Goal: Task Accomplishment & Management: Complete application form

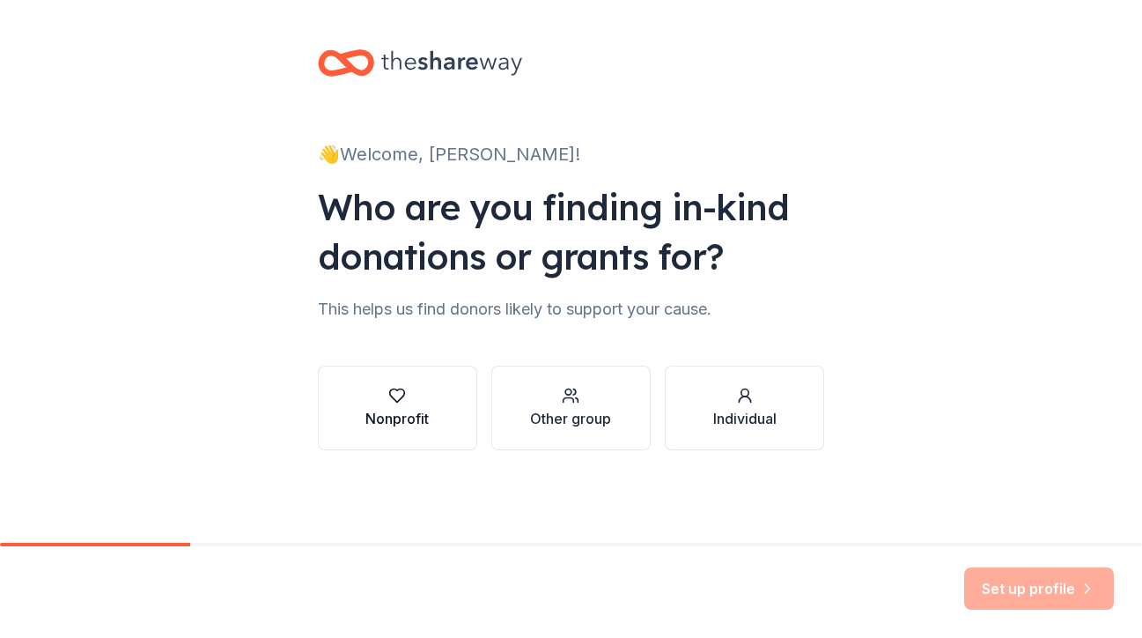
click at [449, 416] on button "Nonprofit" at bounding box center [397, 408] width 159 height 85
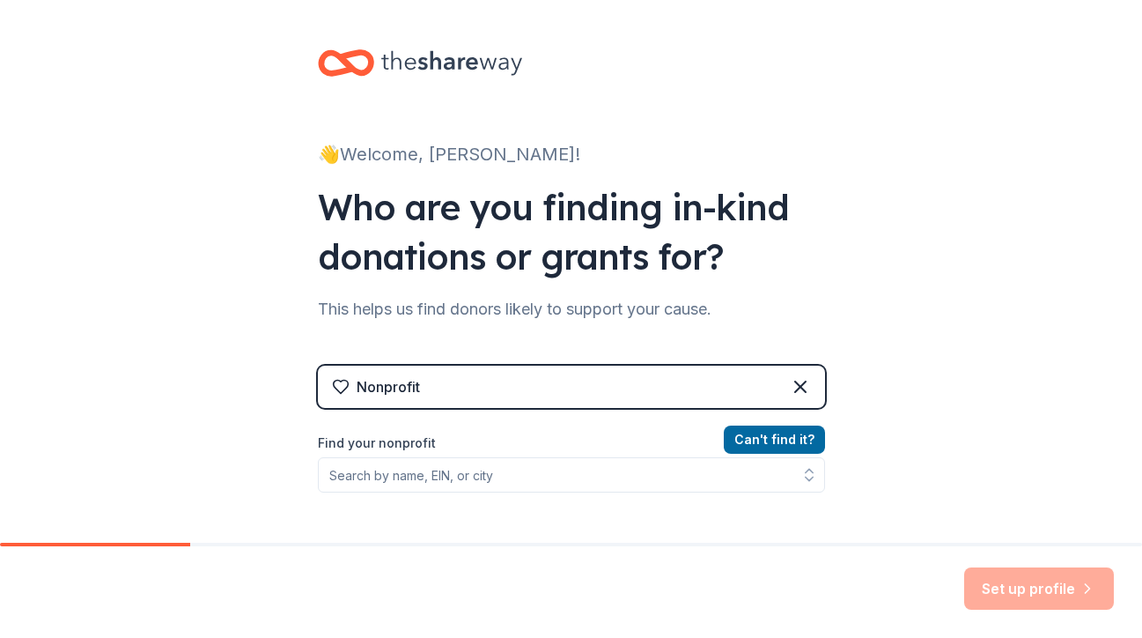
scroll to position [210, 0]
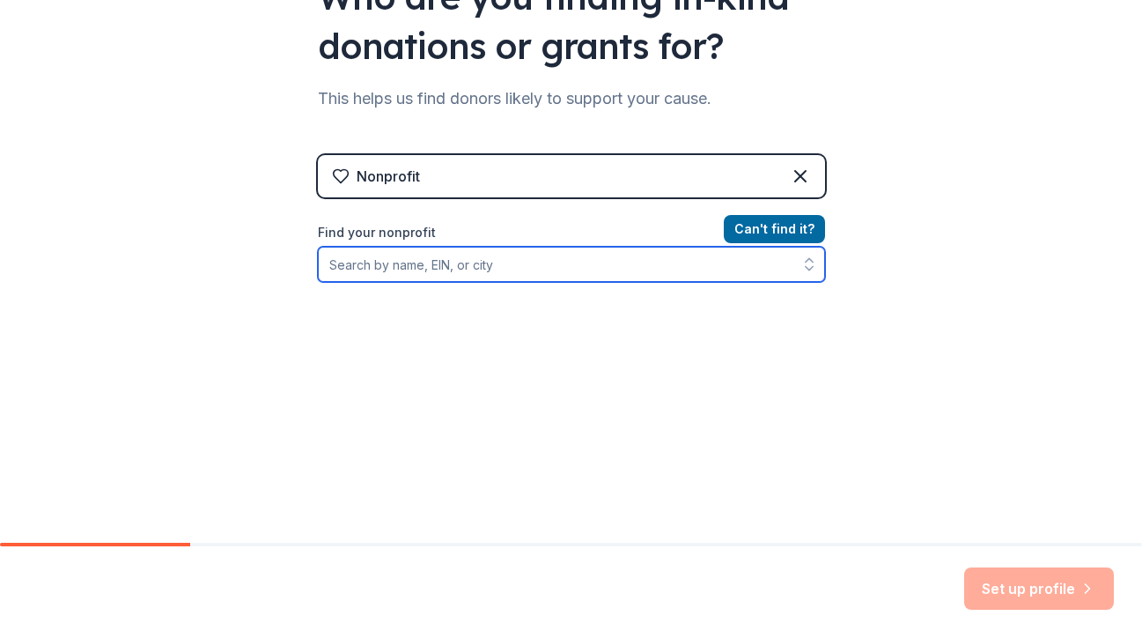
click at [493, 275] on input "Find your nonprofit" at bounding box center [571, 264] width 507 height 35
paste input "04-3174933"
type input "04-3174933"
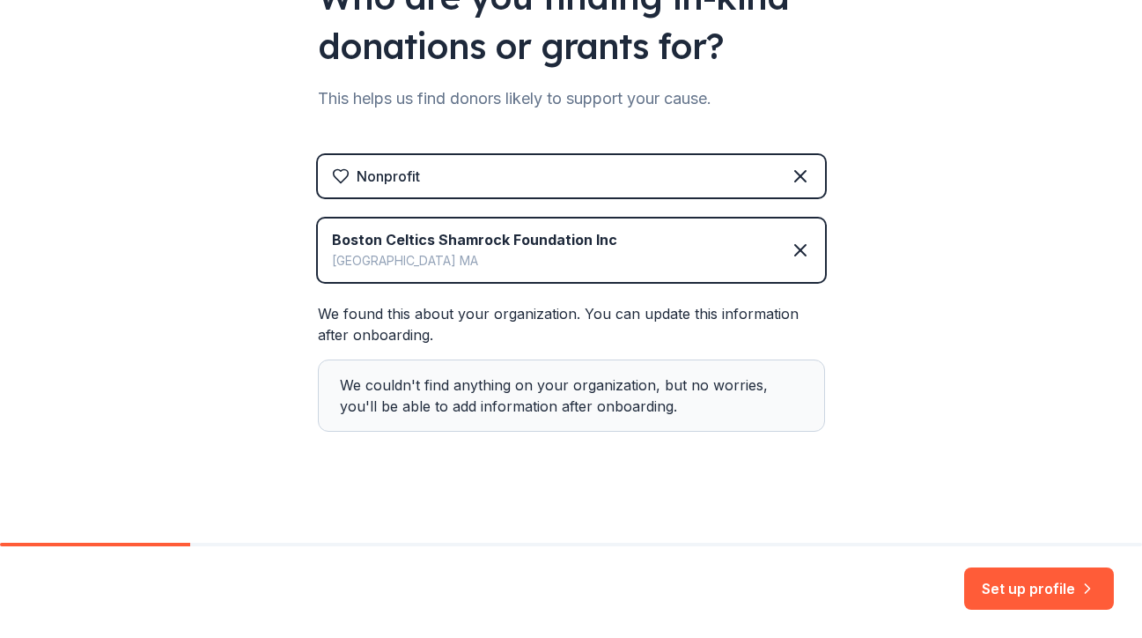
scroll to position [219, 0]
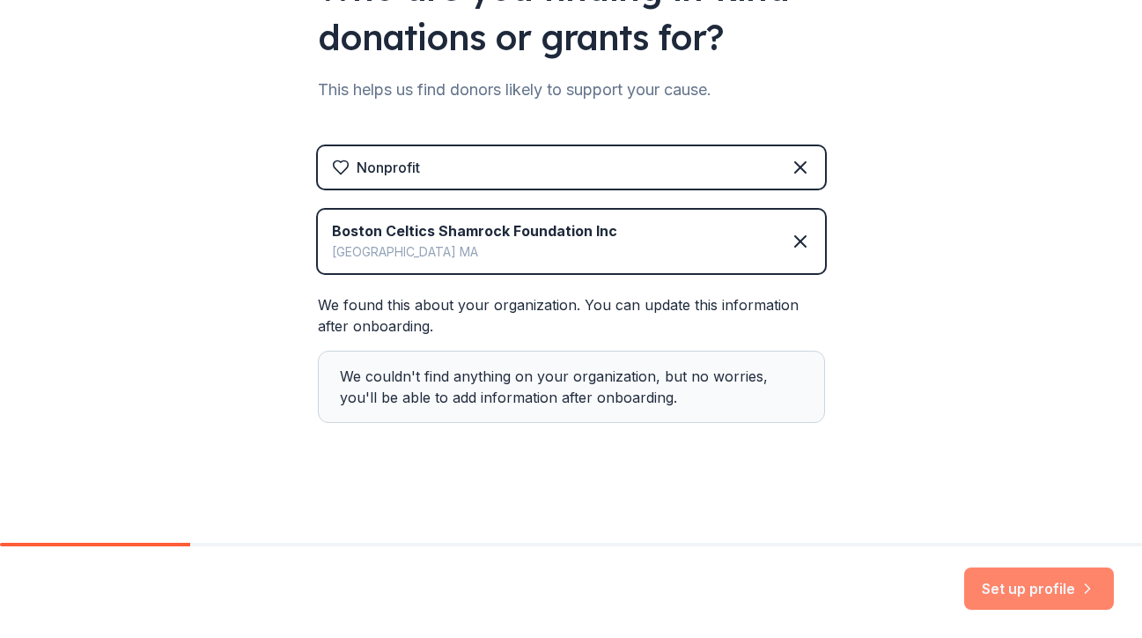
click at [1008, 592] on button "Set up profile" at bounding box center [1039, 588] width 150 height 42
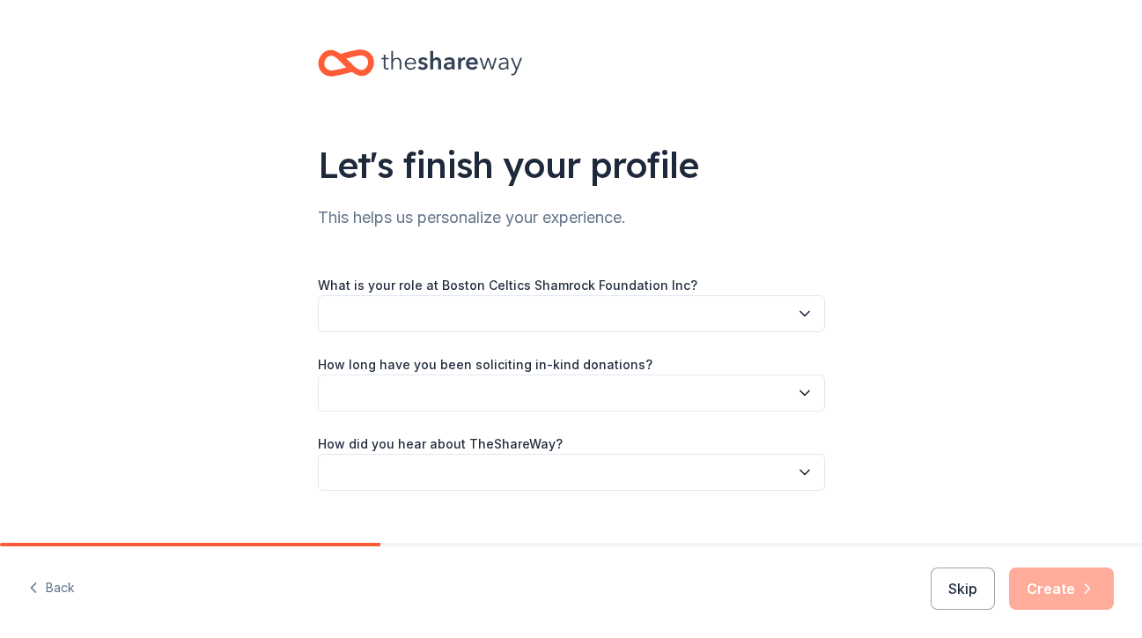
click at [648, 346] on div "What is your role at Boston Celtics Shamrock Foundation Inc? How long have you …" at bounding box center [571, 382] width 507 height 217
click at [653, 315] on button "button" at bounding box center [571, 313] width 507 height 37
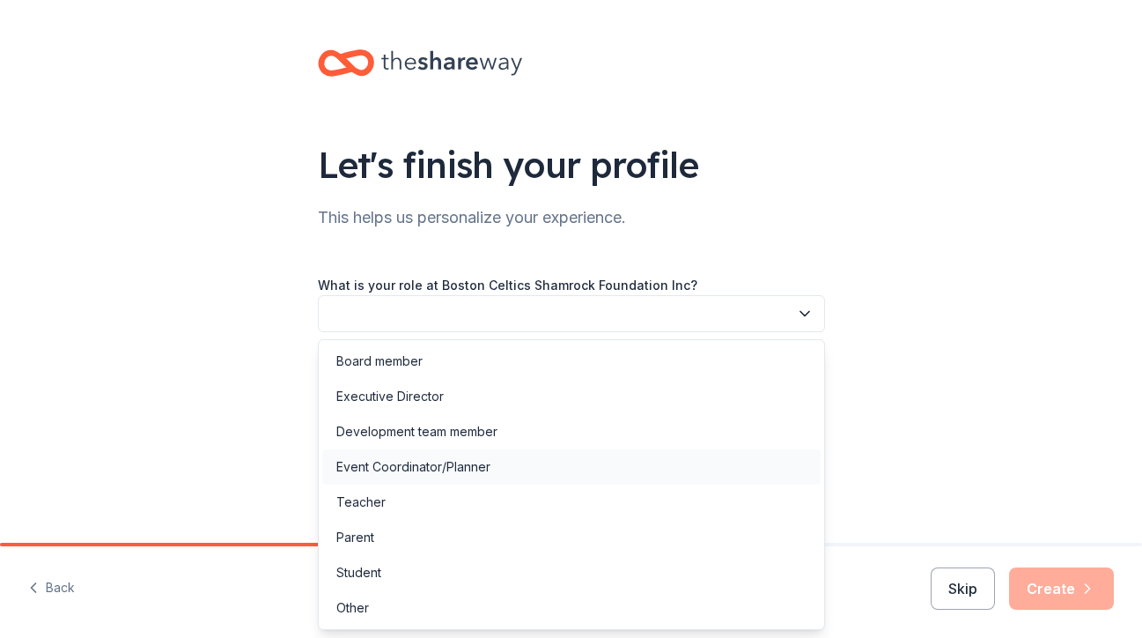
click at [543, 460] on div "Event Coordinator/Planner" at bounding box center [571, 466] width 498 height 35
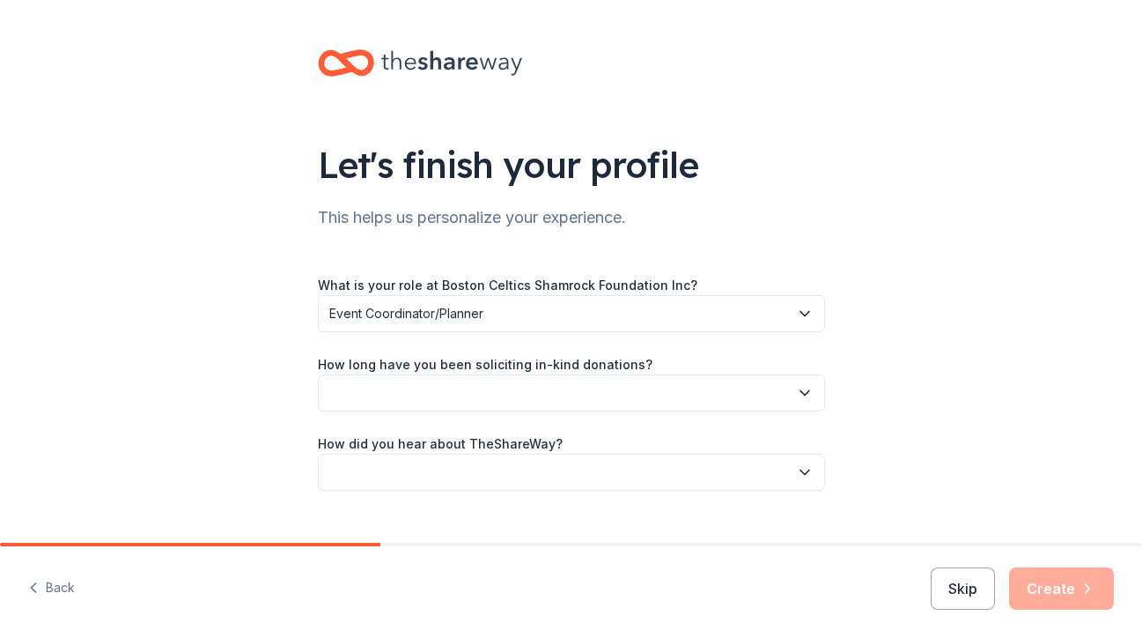
click at [522, 391] on button "button" at bounding box center [571, 392] width 507 height 37
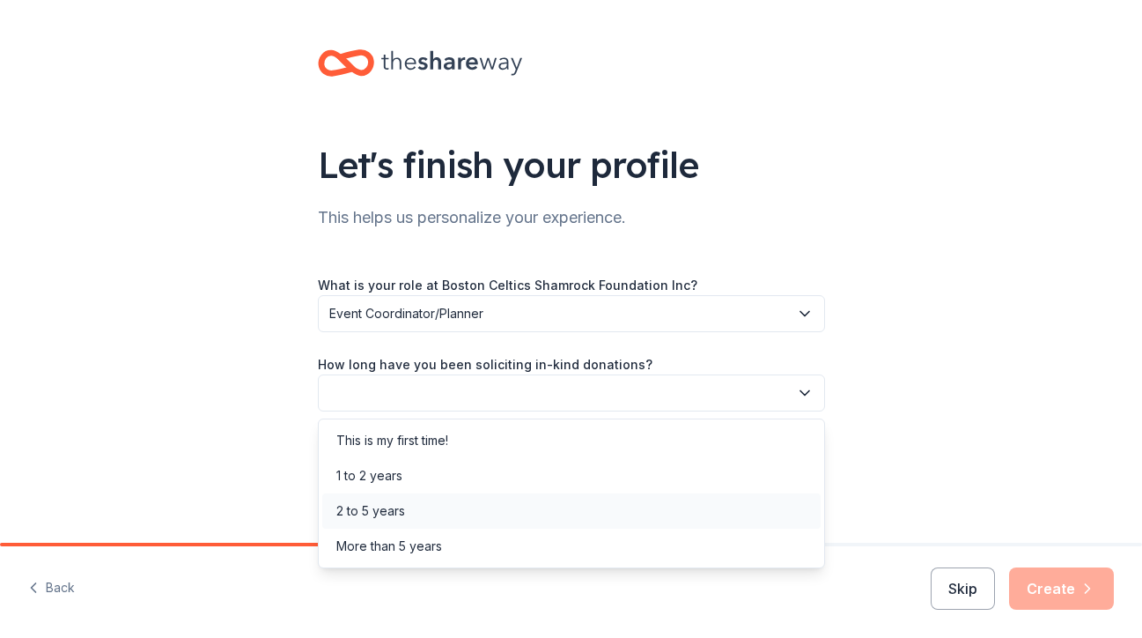
click at [477, 502] on div "2 to 5 years" at bounding box center [571, 510] width 498 height 35
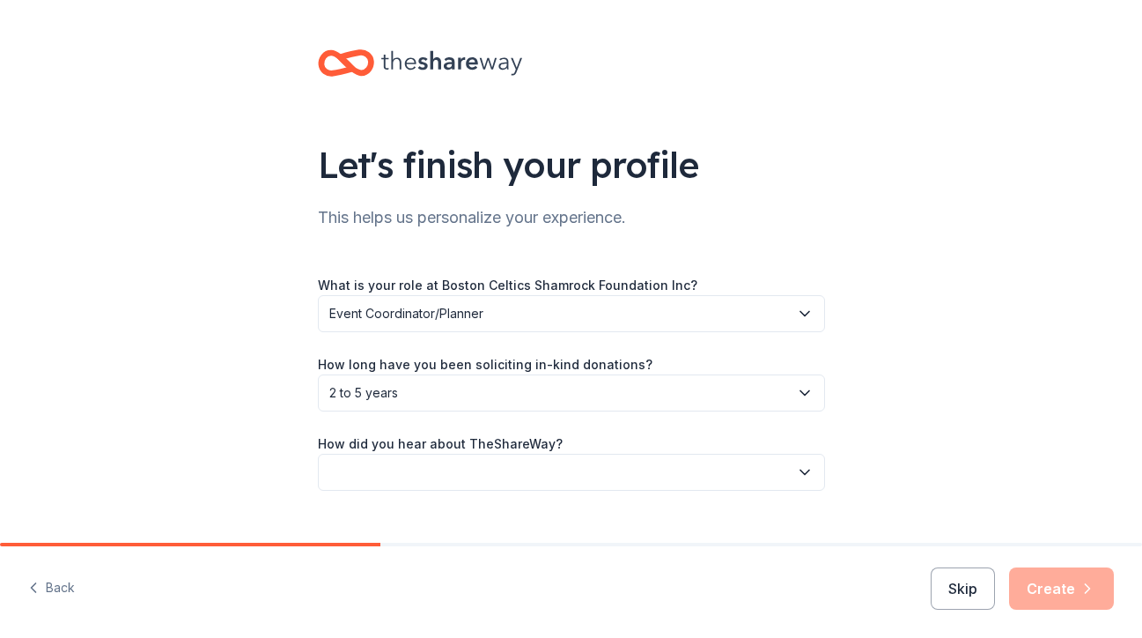
click at [467, 469] on button "button" at bounding box center [571, 472] width 507 height 37
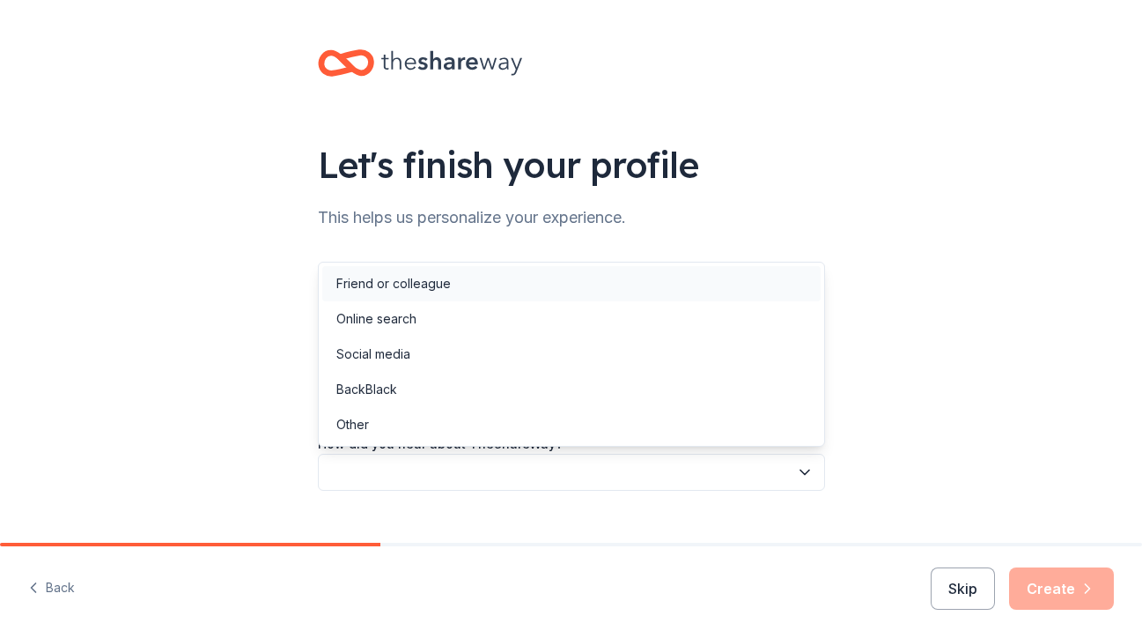
click at [458, 280] on div "Friend or colleague" at bounding box center [571, 283] width 498 height 35
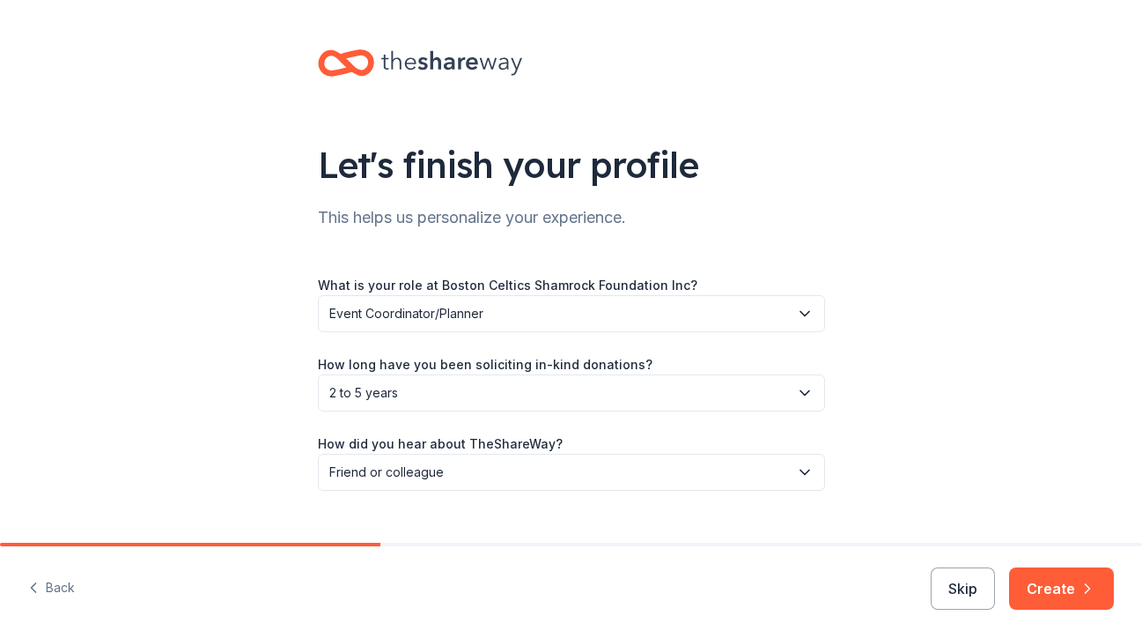
scroll to position [33, 0]
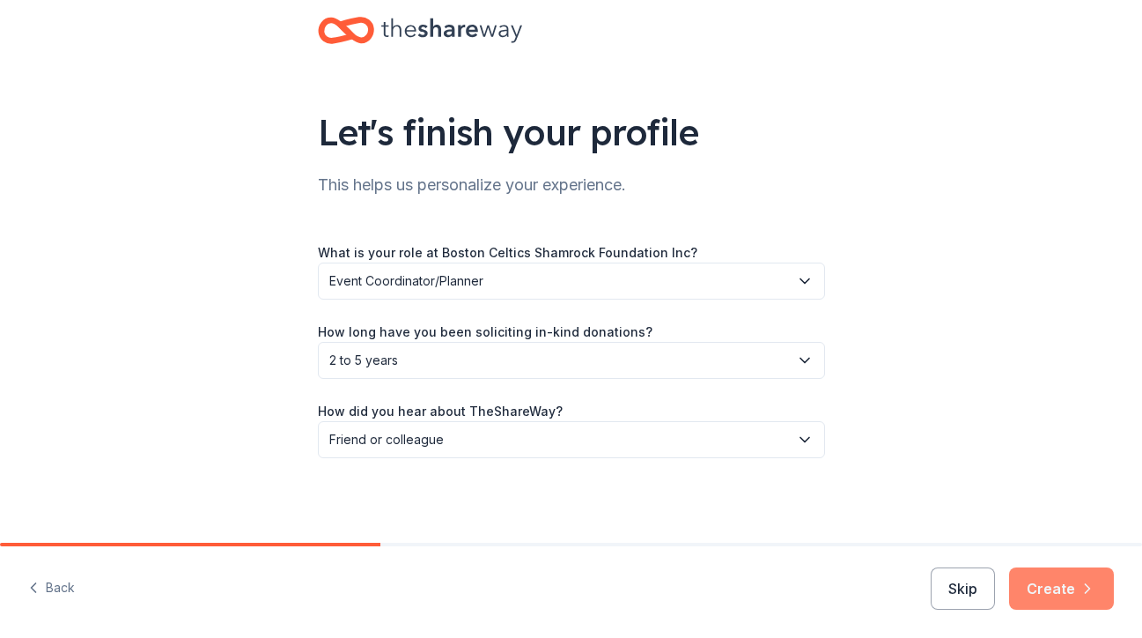
click at [1063, 572] on button "Create" at bounding box center [1061, 588] width 105 height 42
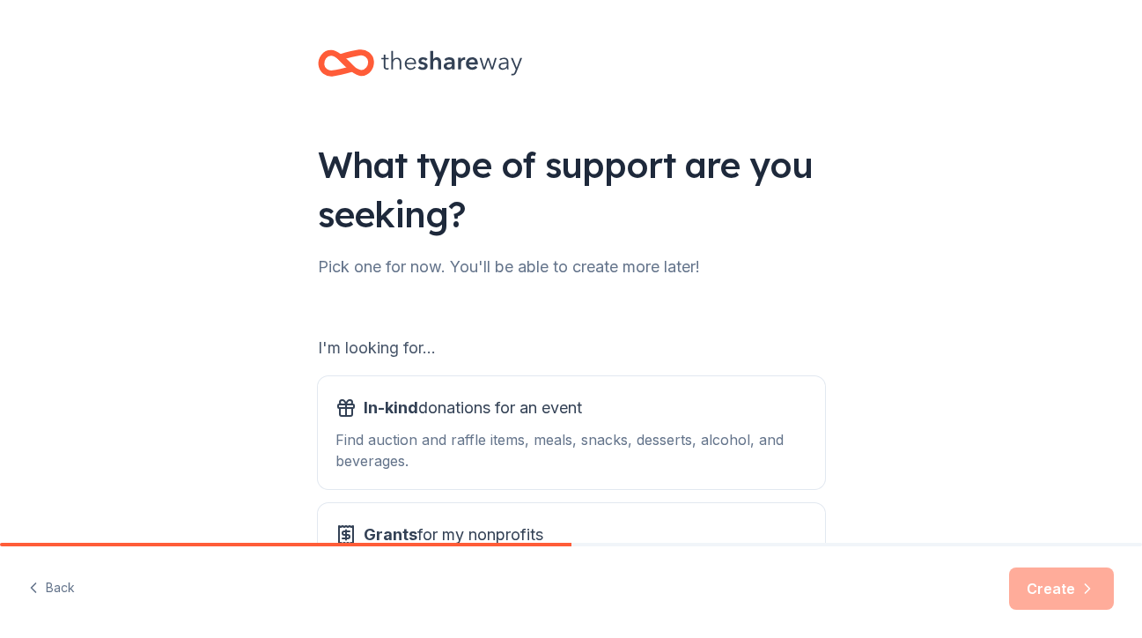
scroll to position [168, 0]
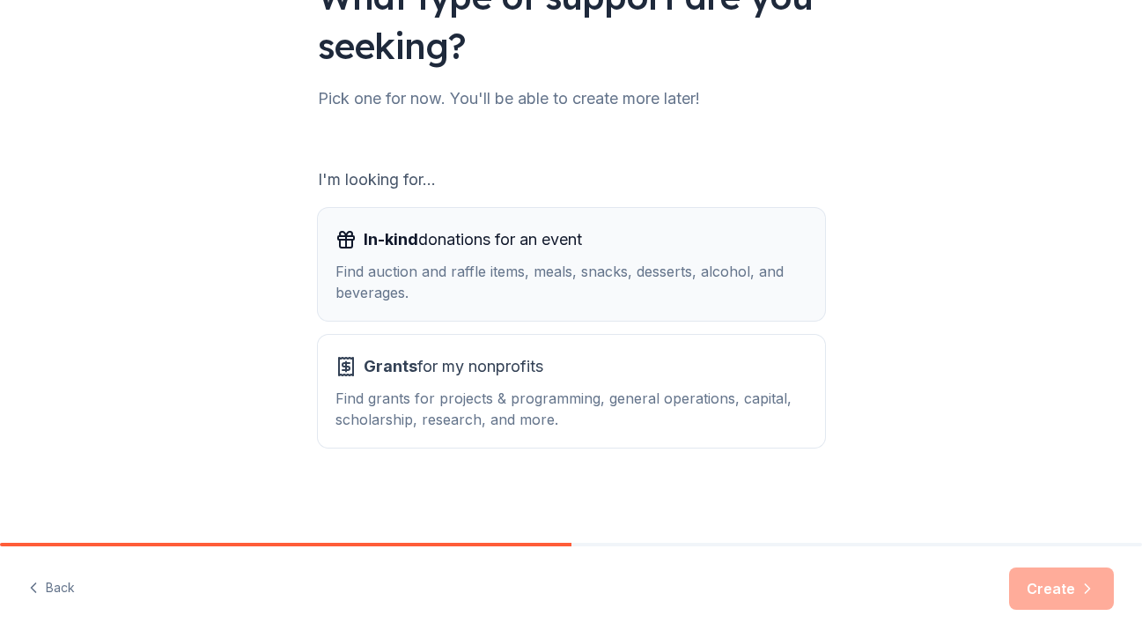
click at [764, 270] on div "Find auction and raffle items, meals, snacks, desserts, alcohol, and beverages." at bounding box center [572, 282] width 472 height 42
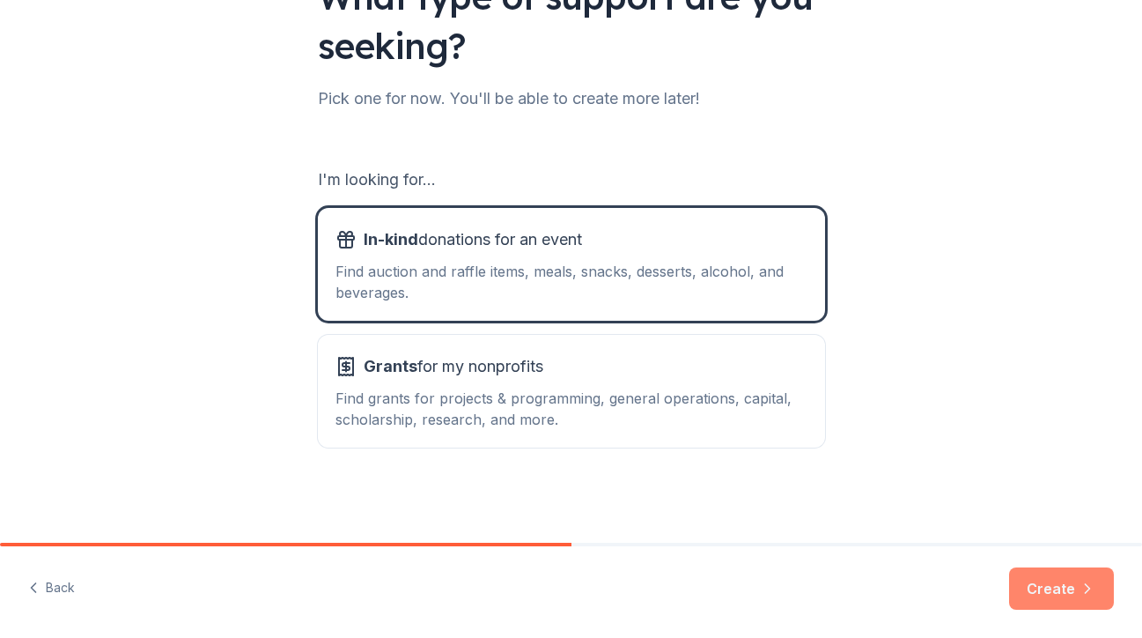
click at [1051, 589] on button "Create" at bounding box center [1061, 588] width 105 height 42
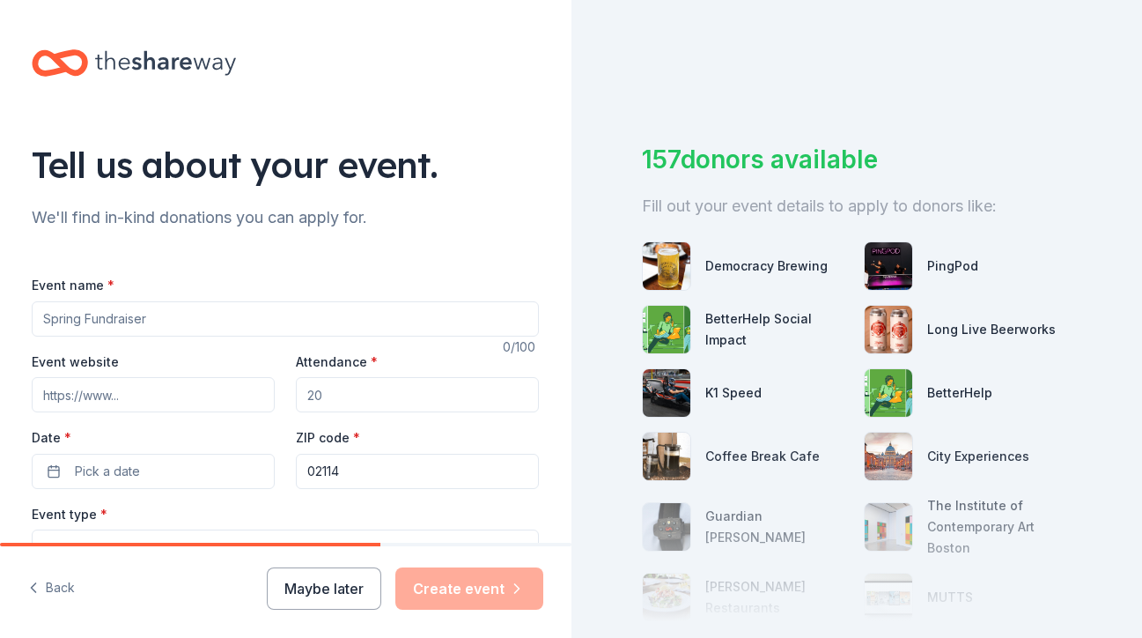
click at [350, 315] on input "Event name *" at bounding box center [285, 318] width 507 height 35
type input "Tip Off Gala"
drag, startPoint x: 413, startPoint y: 385, endPoint x: 290, endPoint y: 391, distance: 123.5
click at [290, 392] on div "Event website Attendance * Date * Pick a date ZIP code * 02114" at bounding box center [285, 420] width 507 height 138
type input "750"
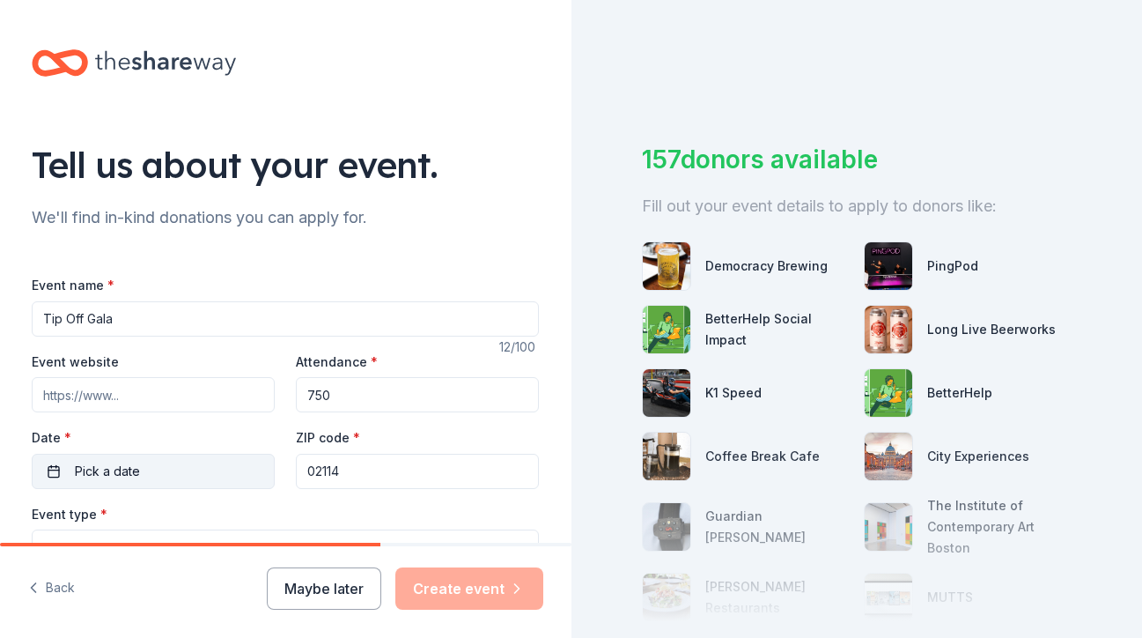
click at [164, 469] on button "Pick a date" at bounding box center [153, 471] width 243 height 35
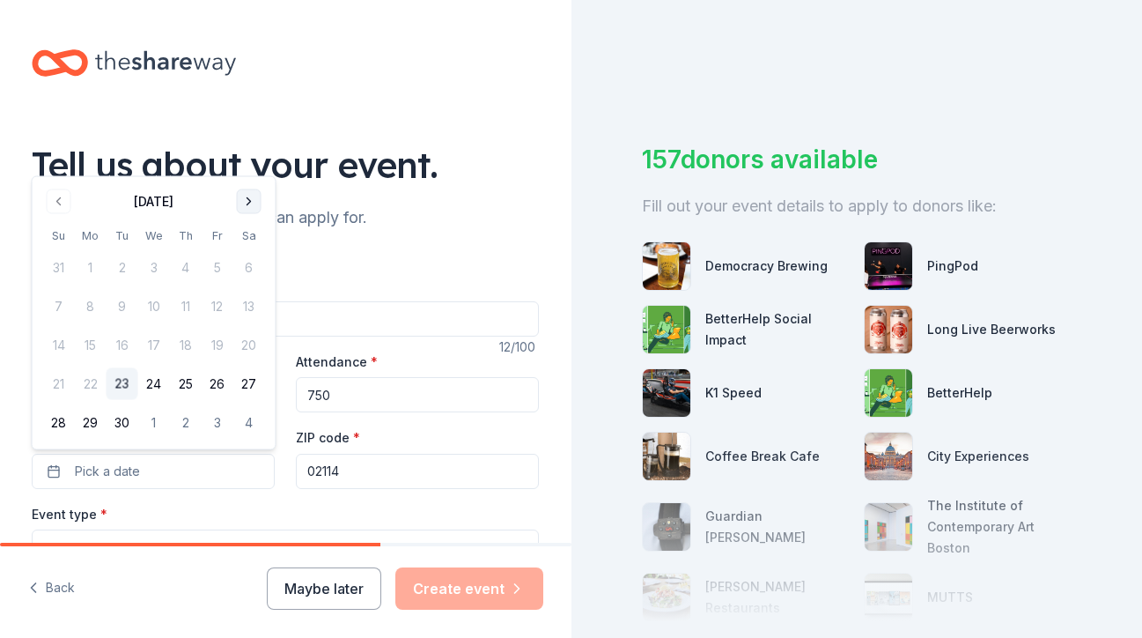
click at [244, 201] on button "Go to next month" at bounding box center [249, 201] width 25 height 25
click at [218, 347] on button "17" at bounding box center [218, 345] width 32 height 32
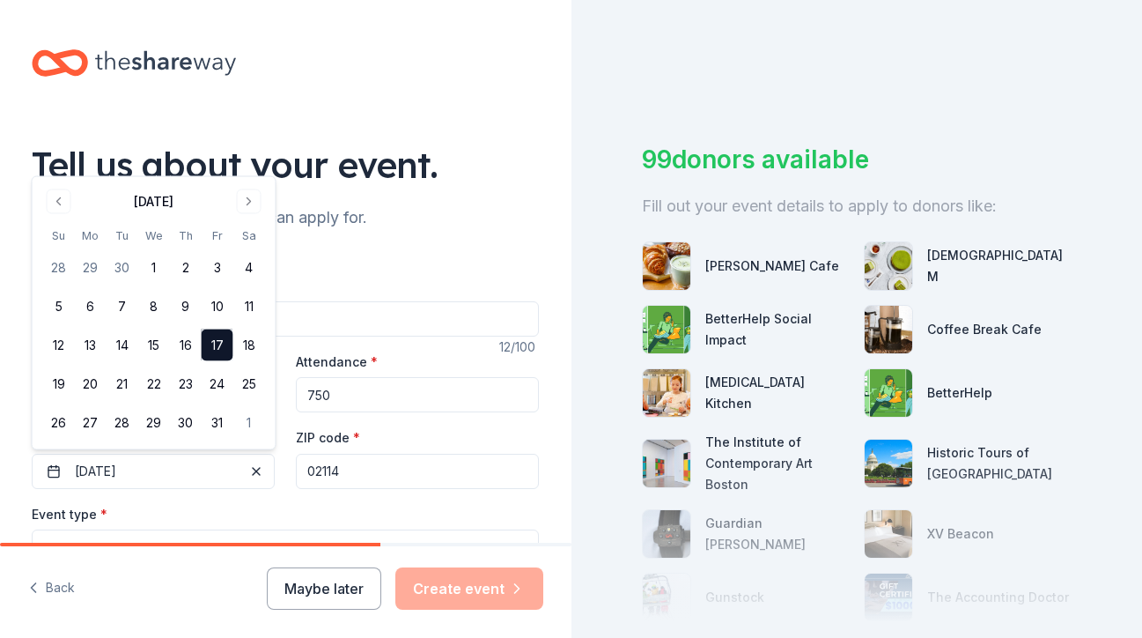
click at [317, 503] on div "Event type * Select" at bounding box center [285, 535] width 507 height 64
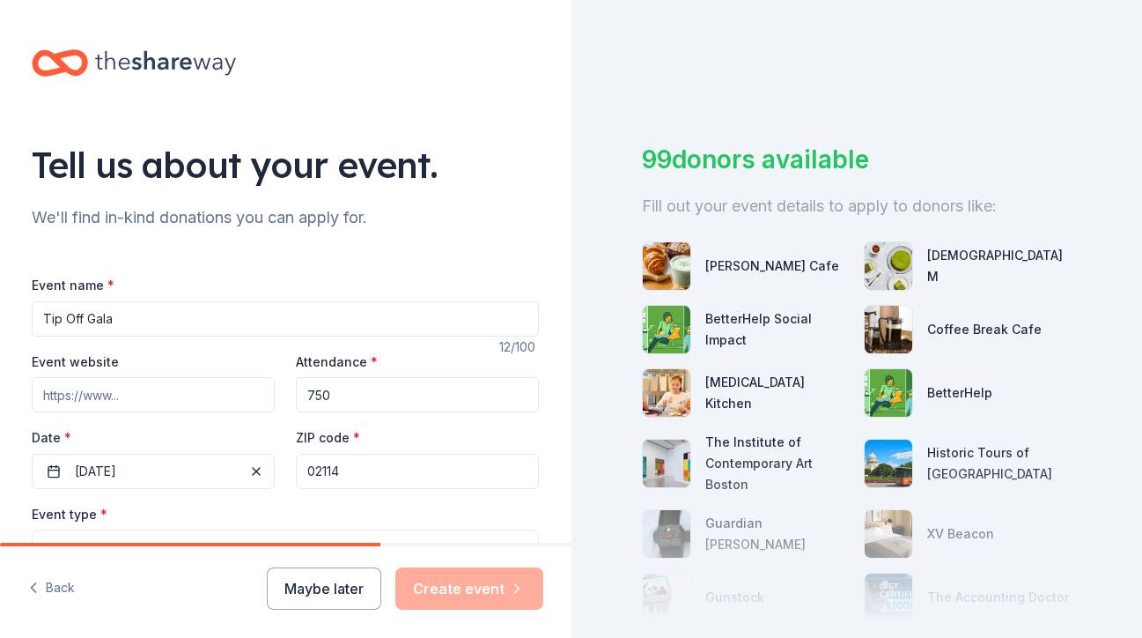
scroll to position [92, 0]
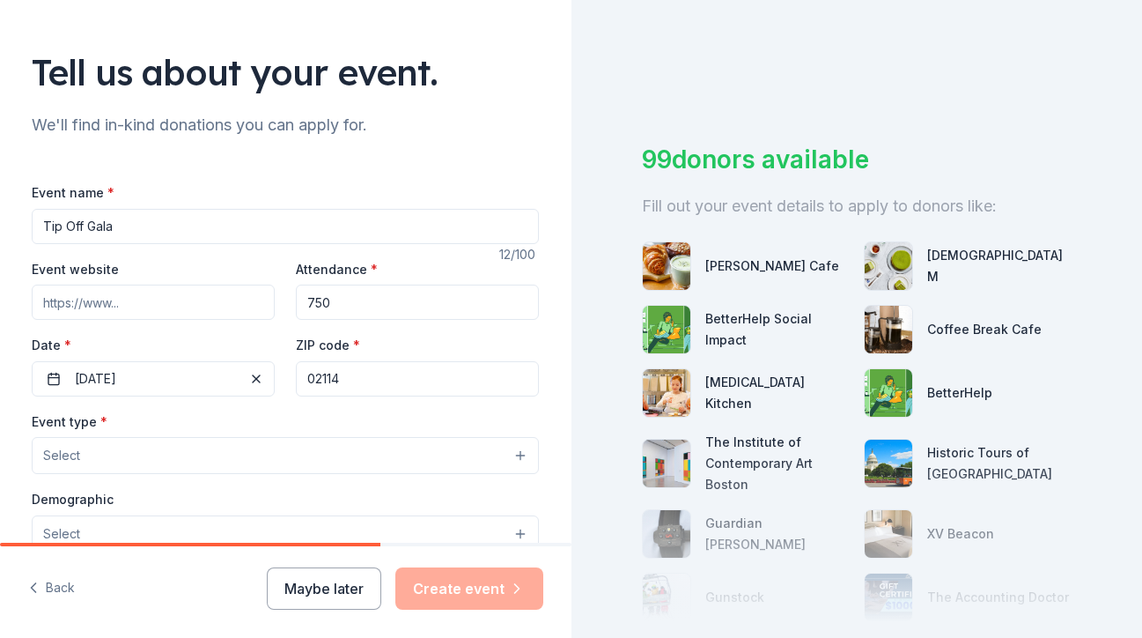
click at [279, 462] on button "Select" at bounding box center [285, 455] width 507 height 37
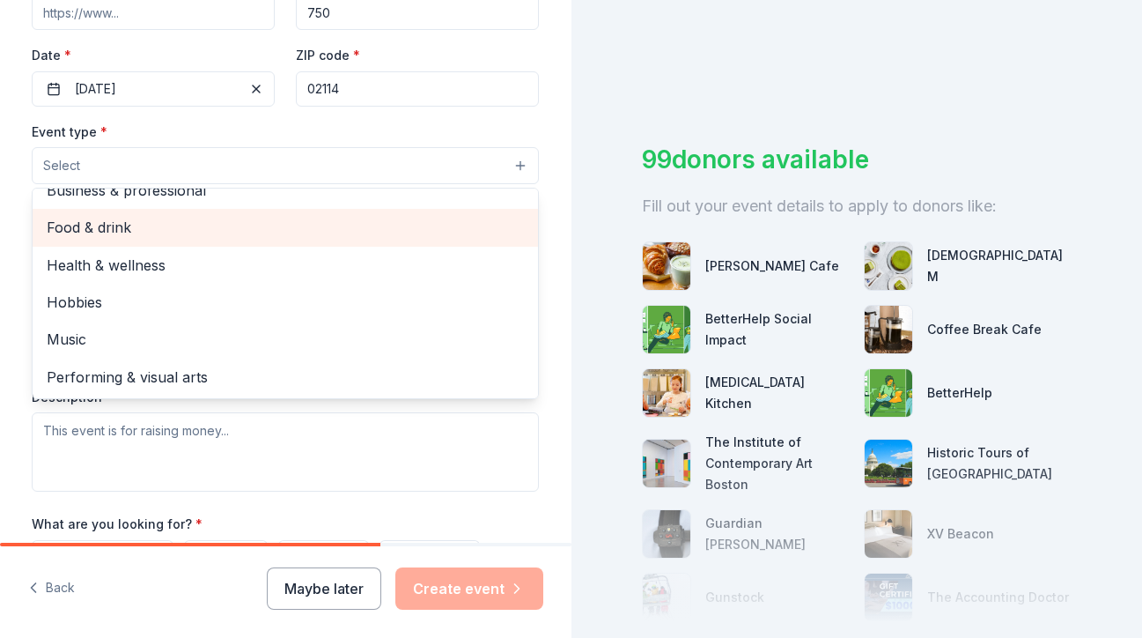
scroll to position [0, 0]
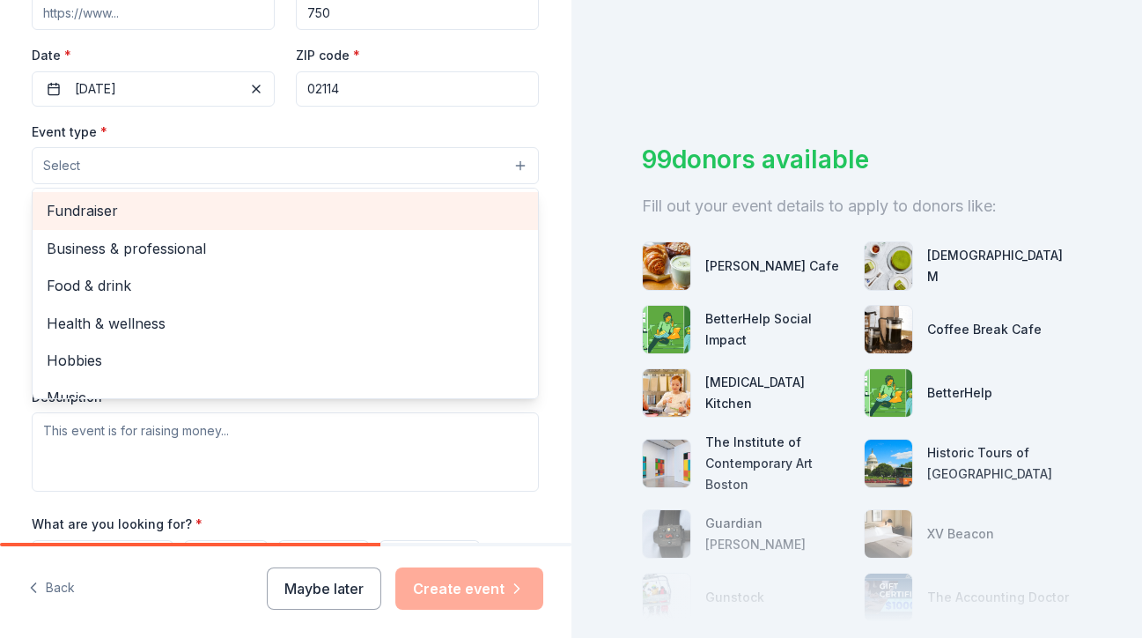
click at [172, 214] on span "Fundraiser" at bounding box center [285, 210] width 477 height 23
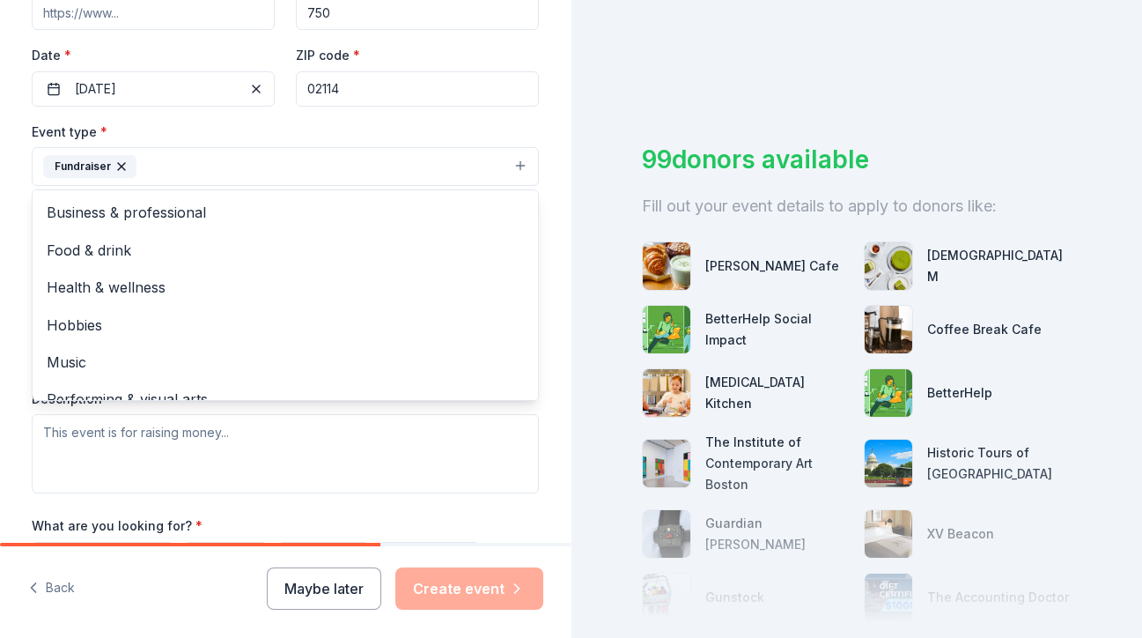
click at [8, 221] on div "Tell us about your event. We'll find in-kind donations you can apply for. Event…" at bounding box center [286, 205] width 564 height 1174
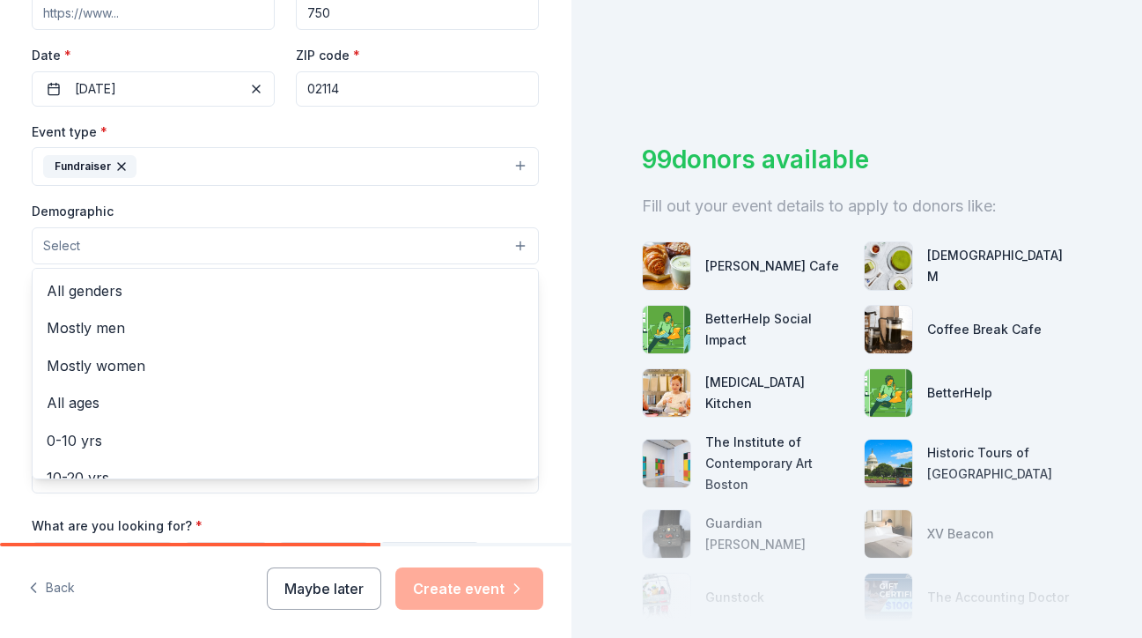
click at [107, 242] on button "Select" at bounding box center [285, 245] width 507 height 37
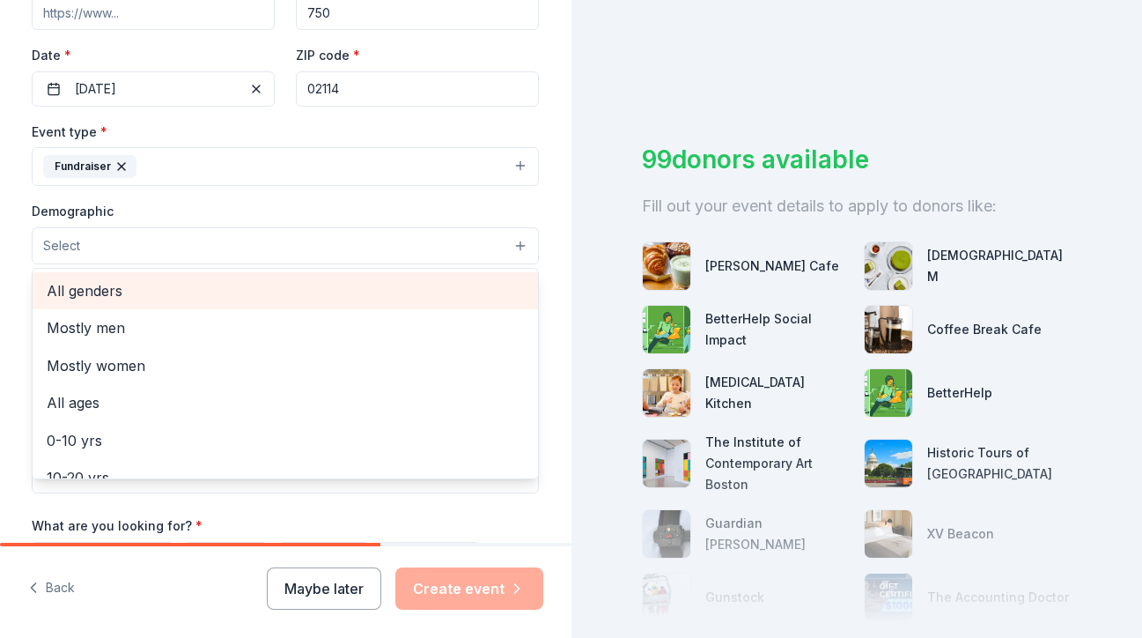
click at [95, 284] on span "All genders" at bounding box center [285, 290] width 477 height 23
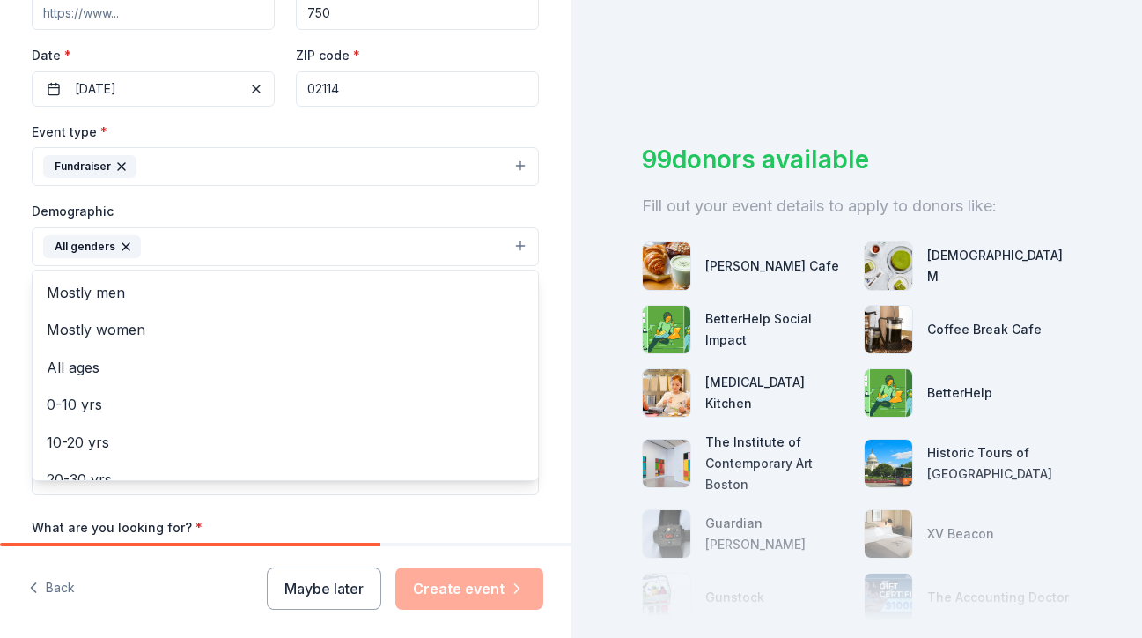
click at [4, 289] on div "Tell us about your event. We'll find in-kind donations you can apply for. Event…" at bounding box center [286, 206] width 564 height 1176
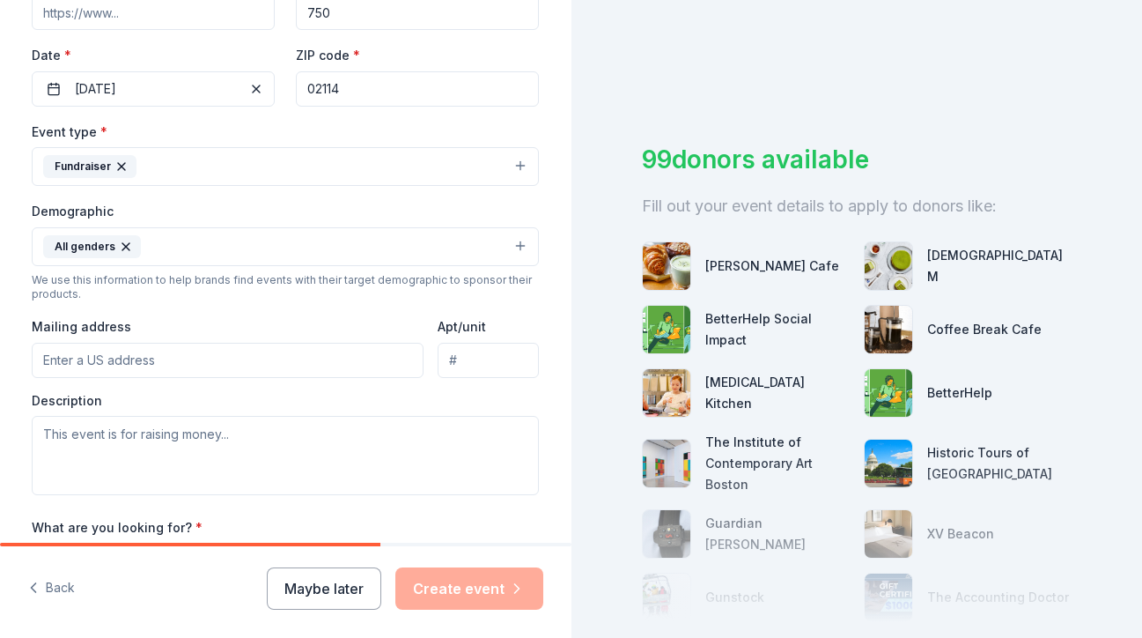
click at [99, 357] on input "Mailing address" at bounding box center [228, 360] width 392 height 35
type input "500 West Cummings Park, Woburn, MA, 01801"
click at [486, 351] on input "Apt/unit" at bounding box center [488, 360] width 101 height 35
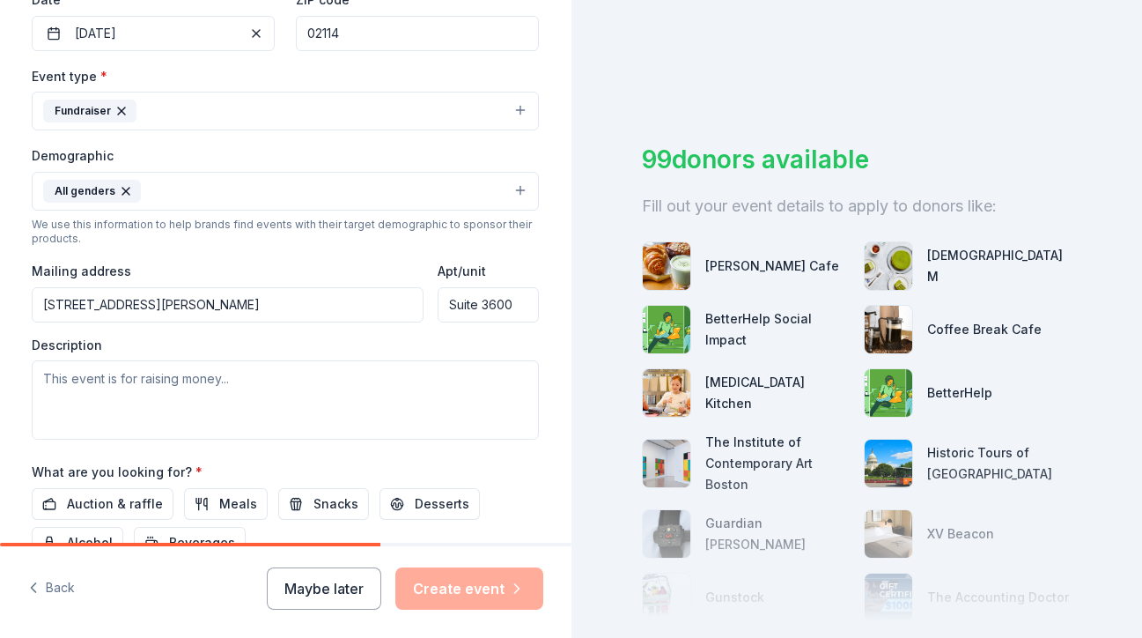
scroll to position [439, 0]
type input "Suite 3600"
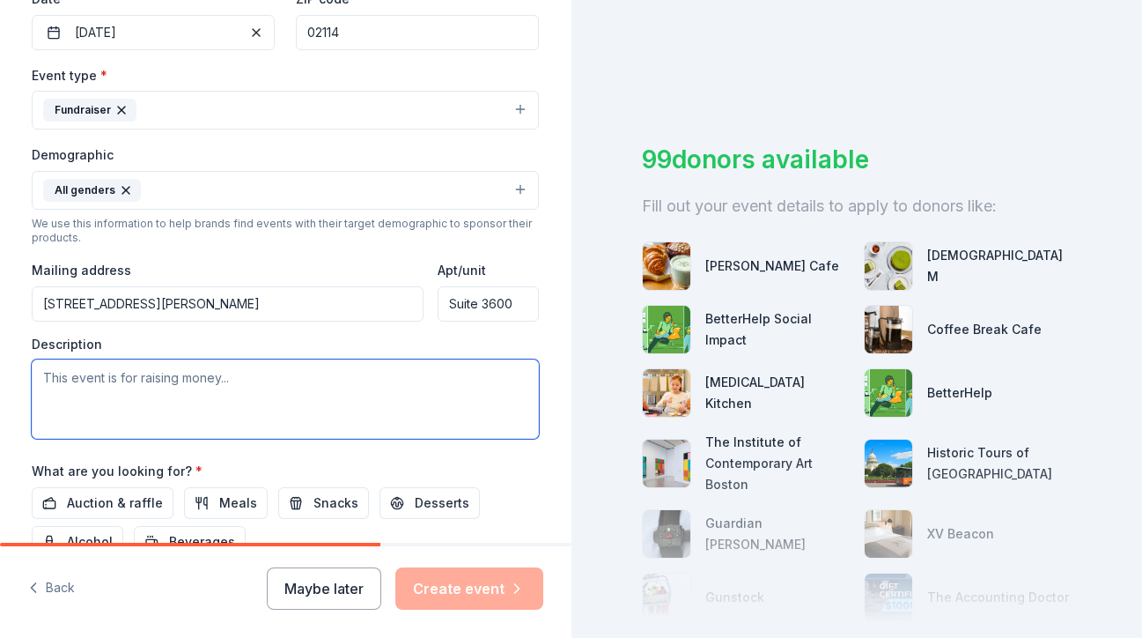
click at [231, 373] on textarea at bounding box center [285, 398] width 507 height 79
paste textarea "The Boston Celtics Shamrock Foundation is a dedicated non-profit organization c…"
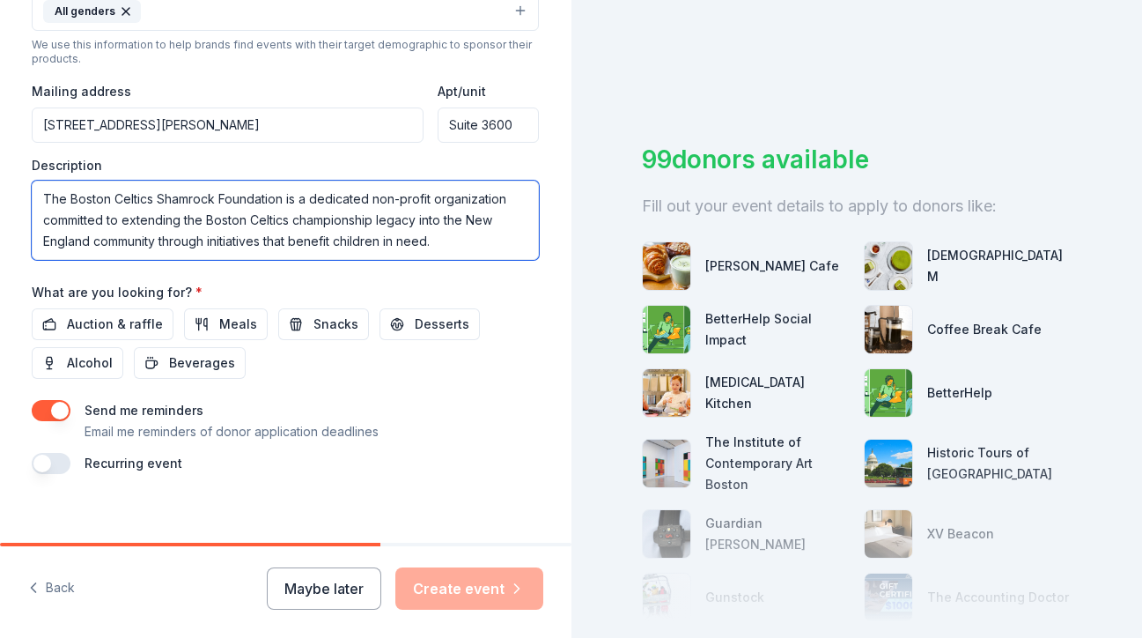
scroll to position [618, 0]
type textarea "The Boston Celtics Shamrock Foundation is a dedicated non-profit organization c…"
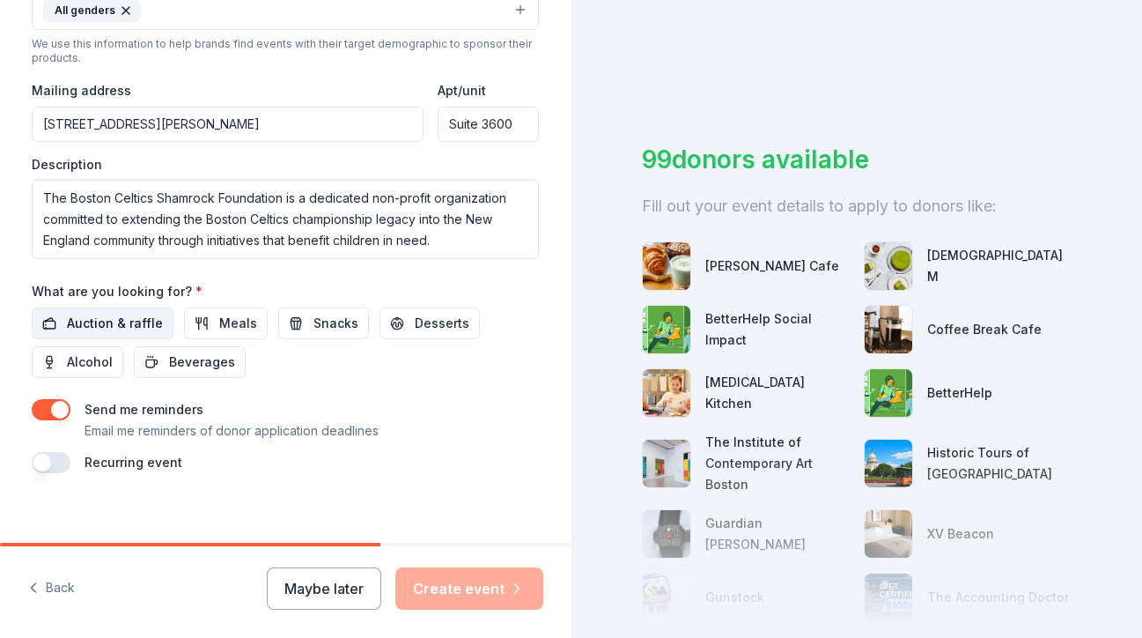
click at [112, 321] on span "Auction & raffle" at bounding box center [115, 323] width 96 height 21
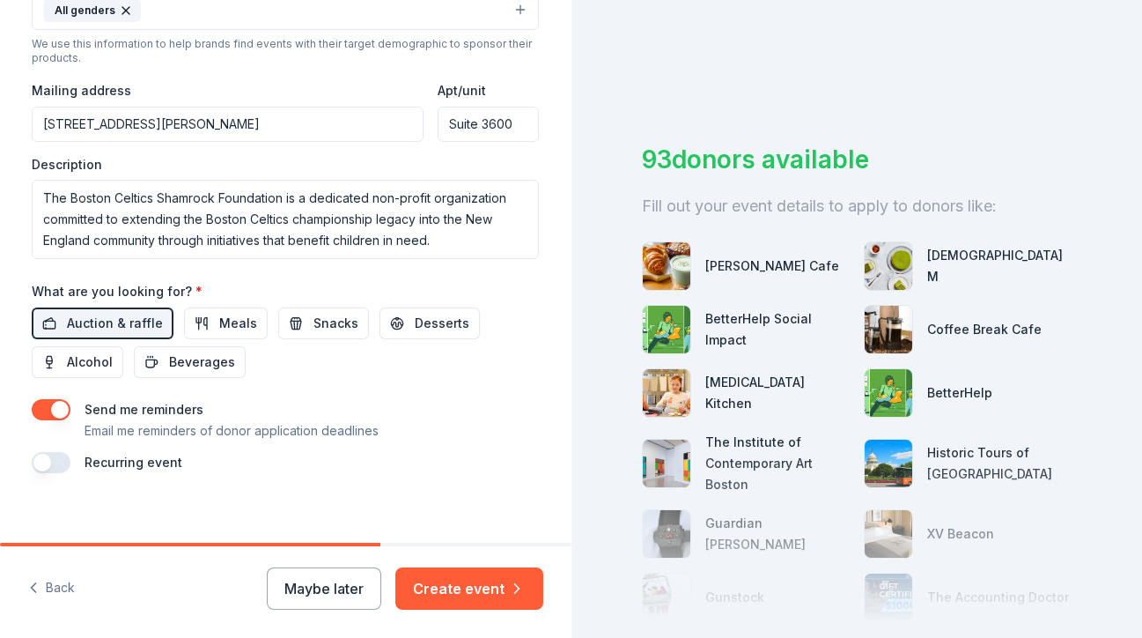
scroll to position [633, 0]
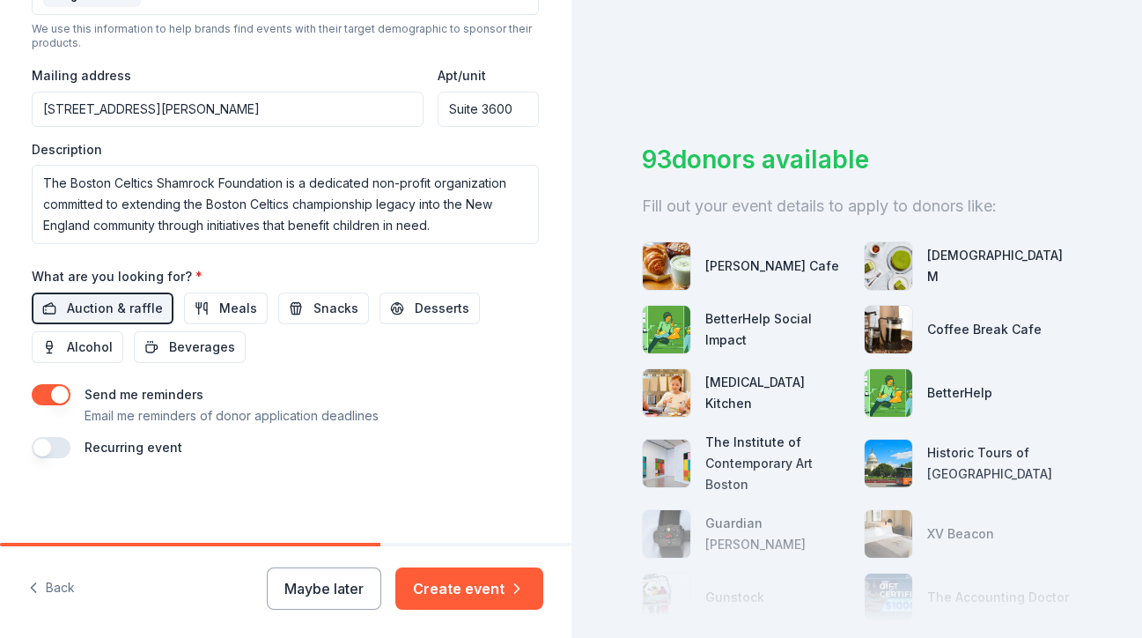
click at [52, 394] on button "button" at bounding box center [51, 394] width 39 height 21
click at [438, 582] on button "Create event" at bounding box center [469, 588] width 148 height 42
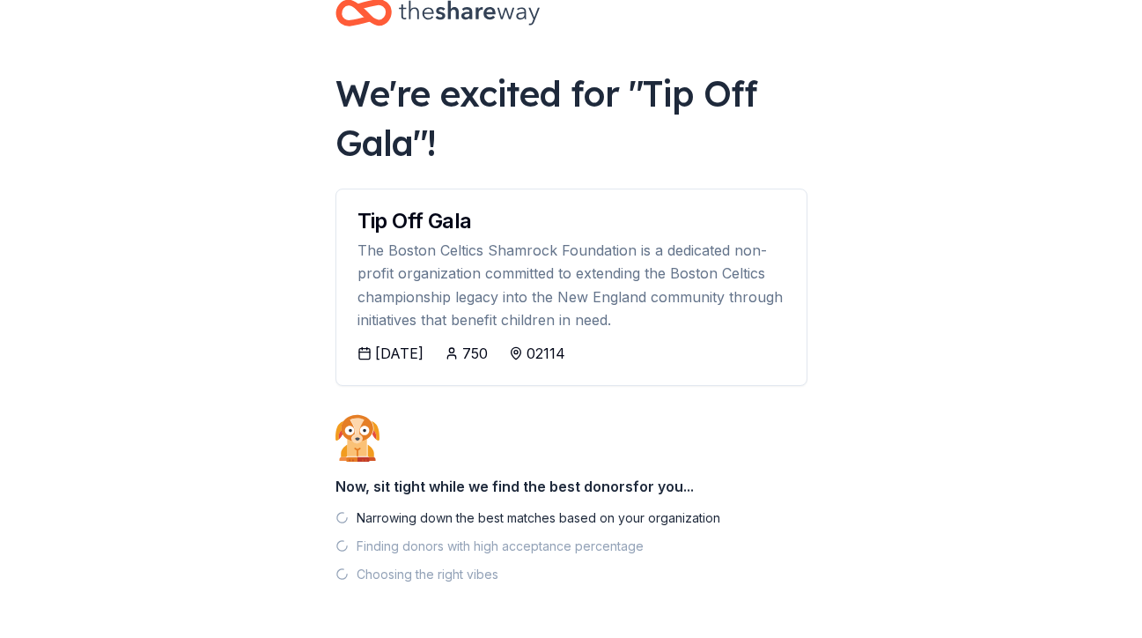
scroll to position [105, 0]
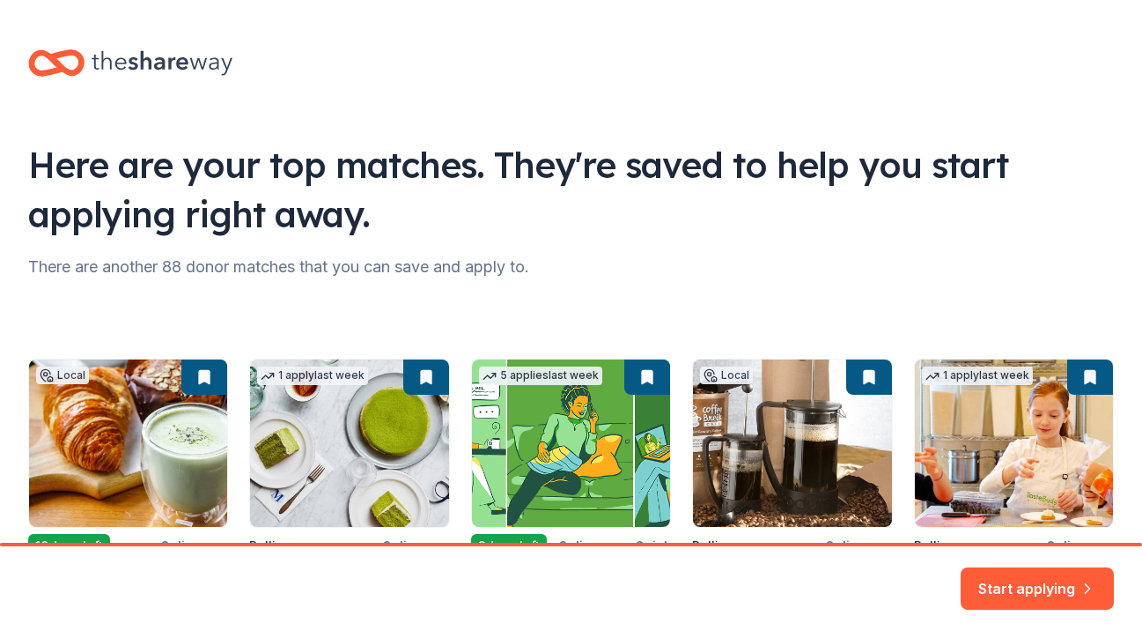
scroll to position [198, 0]
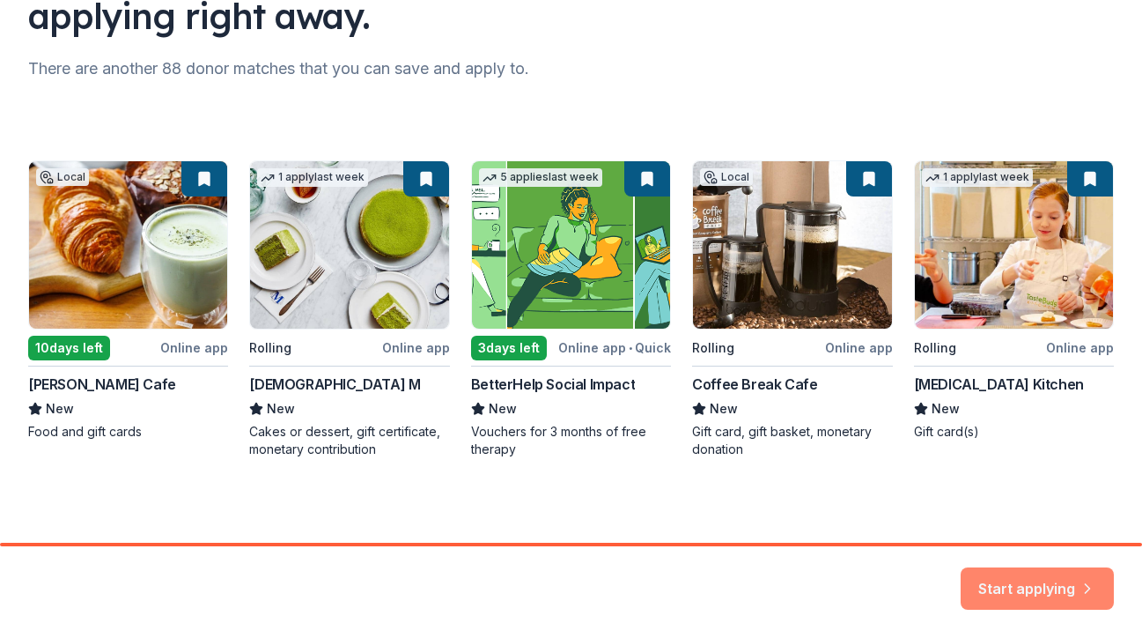
click at [1015, 563] on button "Start applying" at bounding box center [1037, 578] width 153 height 42
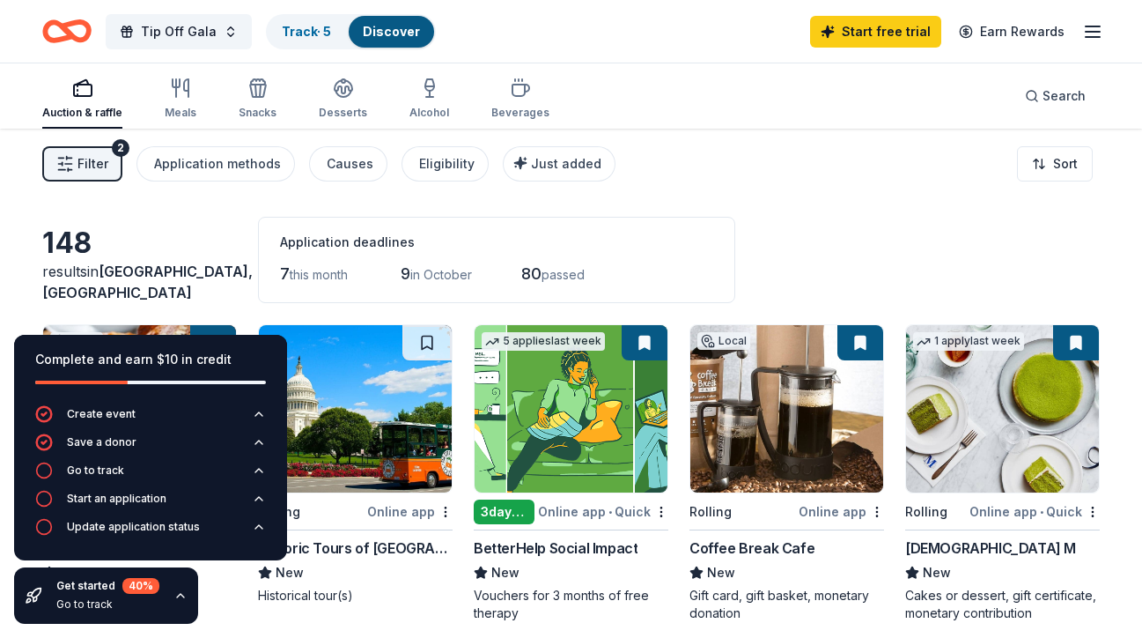
click at [182, 590] on icon "button" at bounding box center [181, 595] width 14 height 14
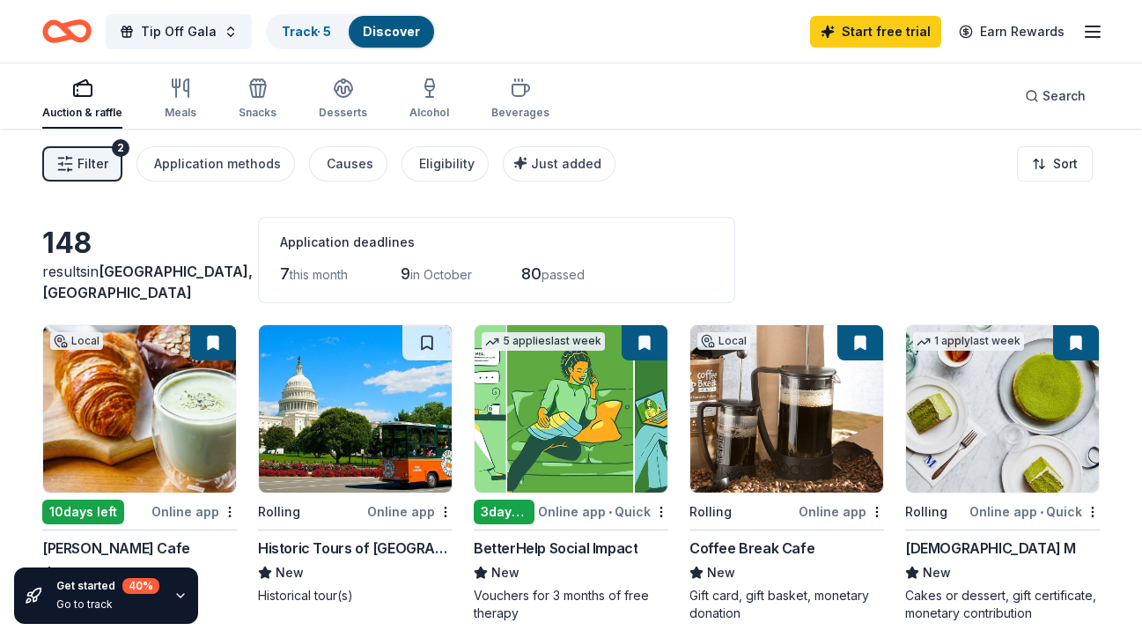
click at [1093, 32] on line "button" at bounding box center [1093, 32] width 14 height 0
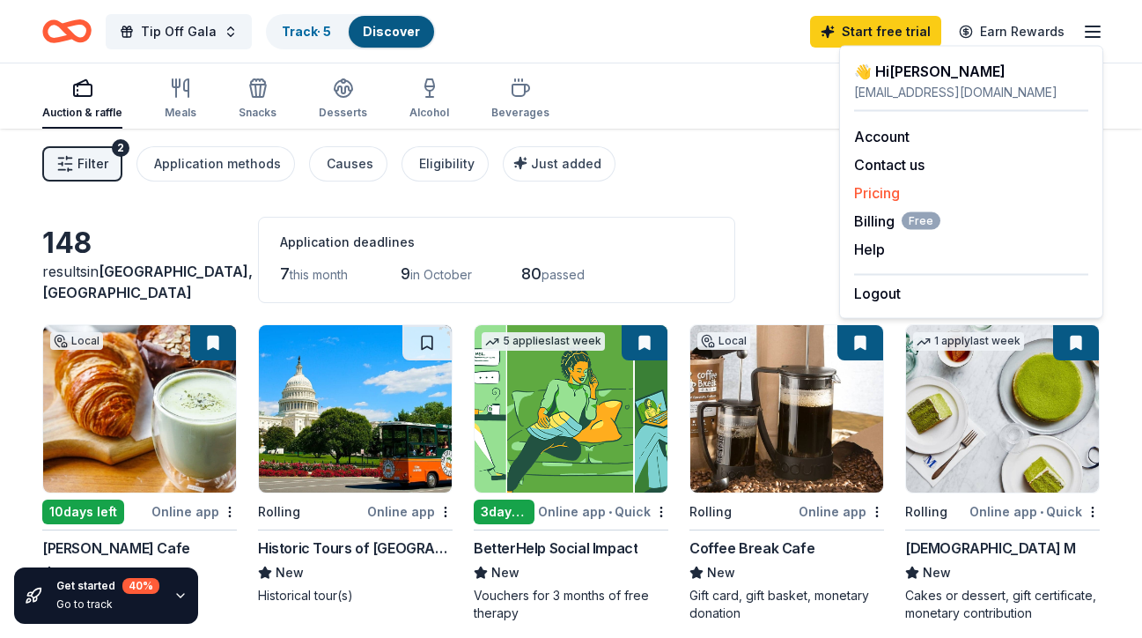
click at [874, 184] on link "Pricing" at bounding box center [877, 193] width 46 height 18
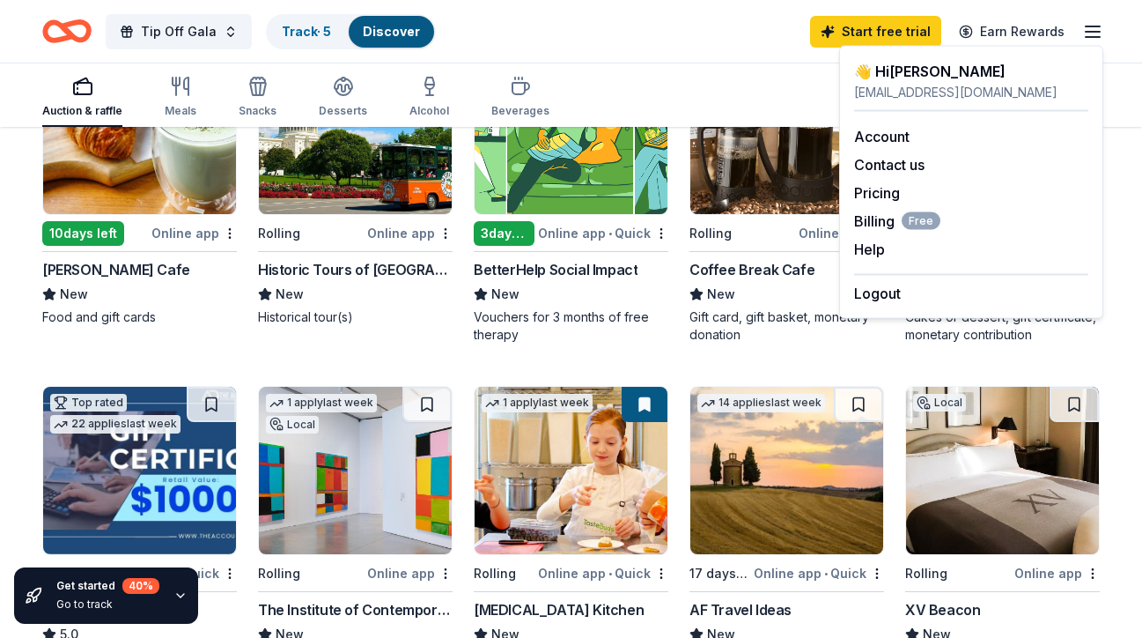
scroll to position [301, 0]
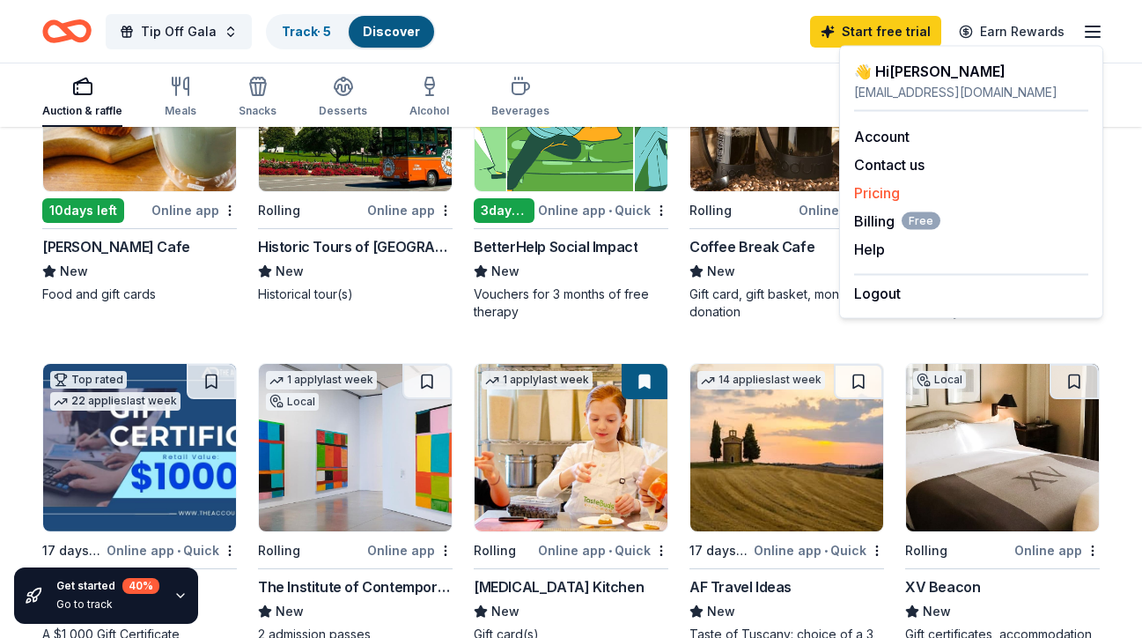
click at [881, 196] on link "Pricing" at bounding box center [877, 193] width 46 height 18
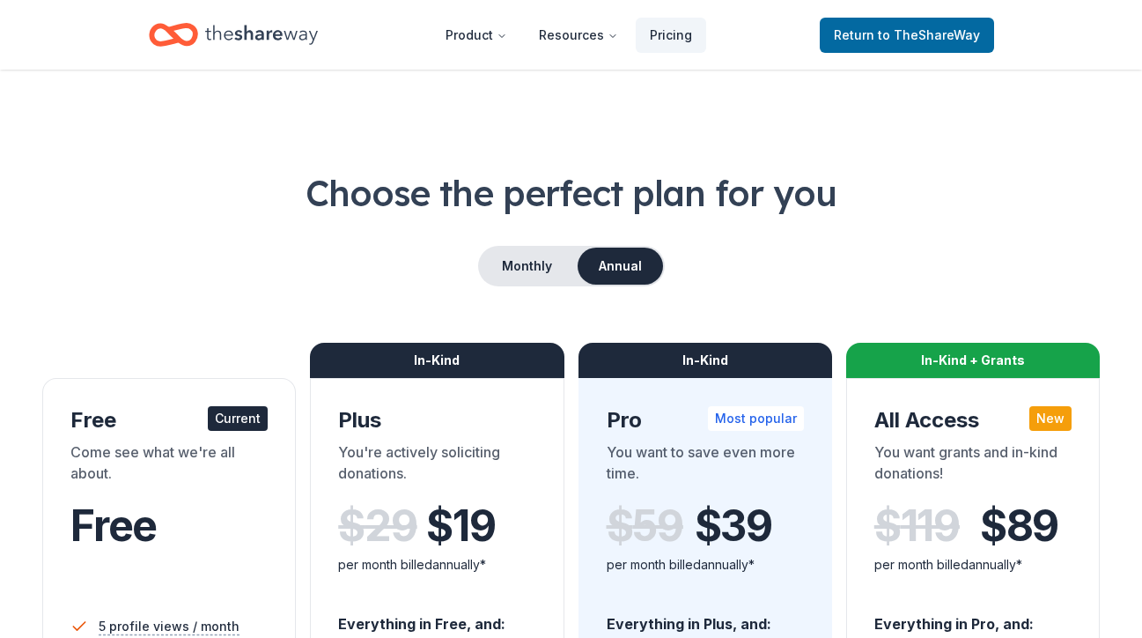
click at [267, 38] on icon "Home" at bounding box center [261, 34] width 113 height 19
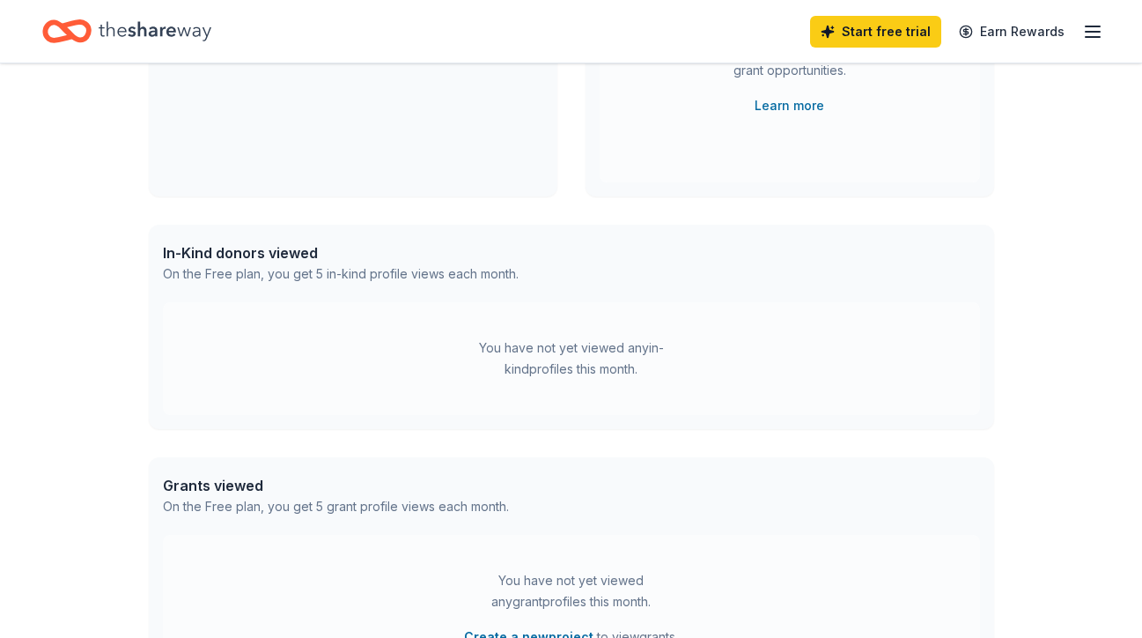
scroll to position [11, 0]
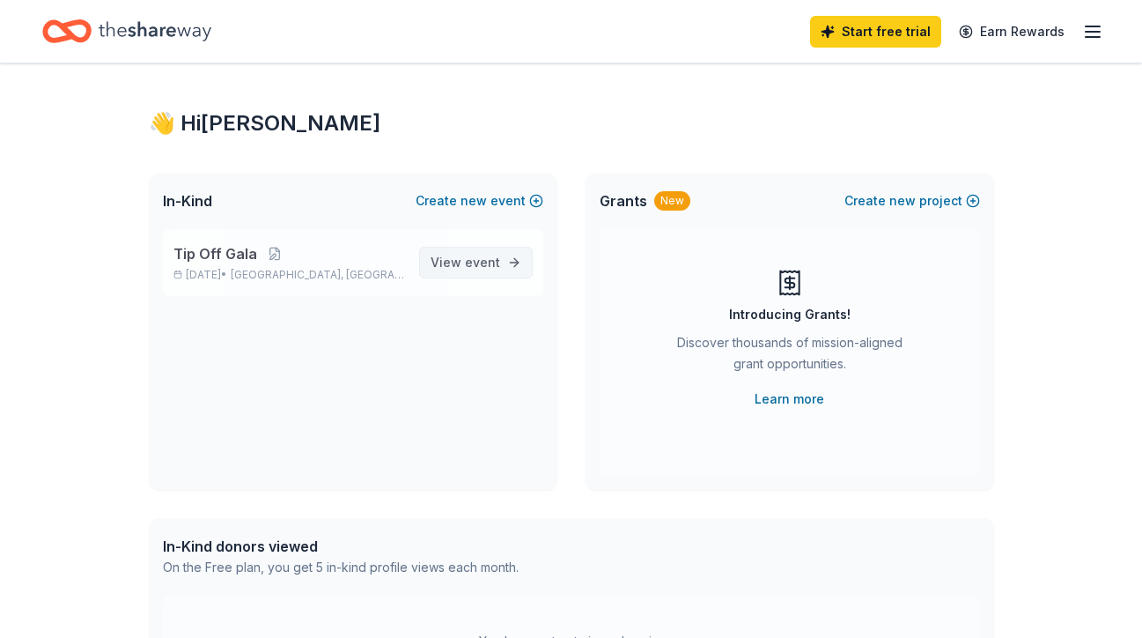
click at [473, 261] on span "event" at bounding box center [482, 262] width 35 height 15
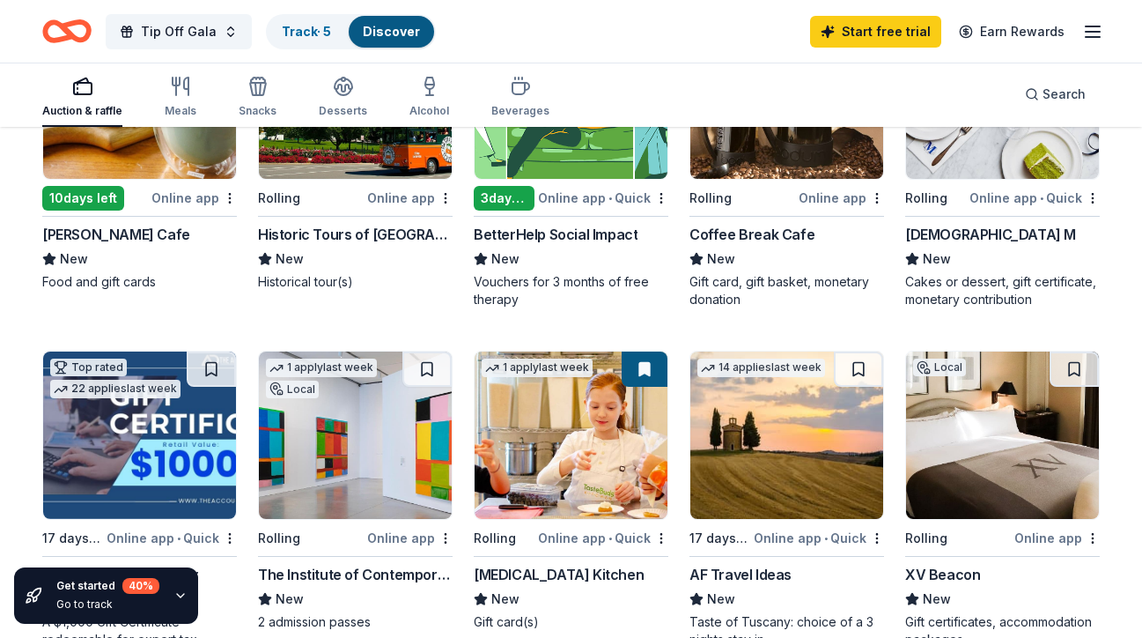
scroll to position [20, 0]
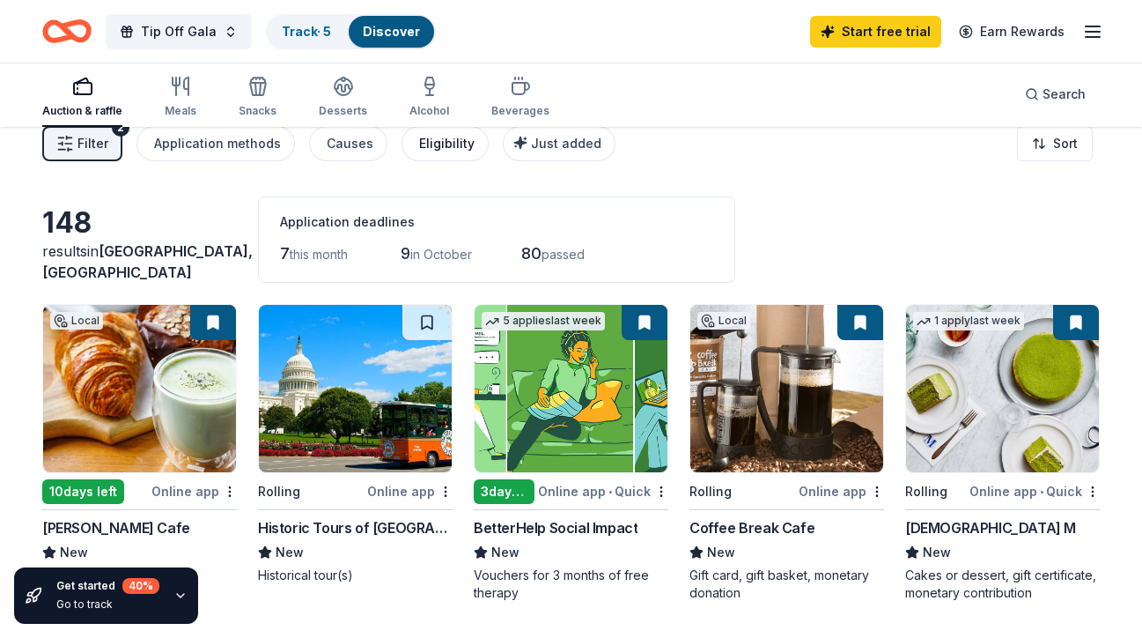
click at [419, 139] on div "Eligibility" at bounding box center [446, 143] width 55 height 21
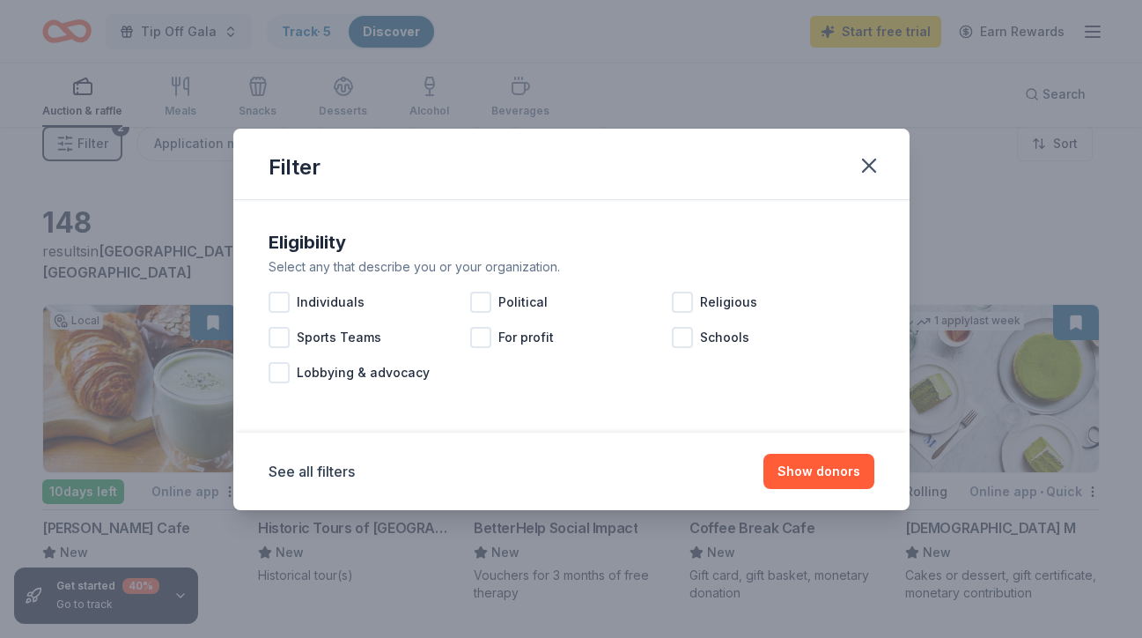
click at [887, 153] on div "Filter" at bounding box center [571, 164] width 676 height 71
click at [874, 163] on icon "button" at bounding box center [869, 165] width 25 height 25
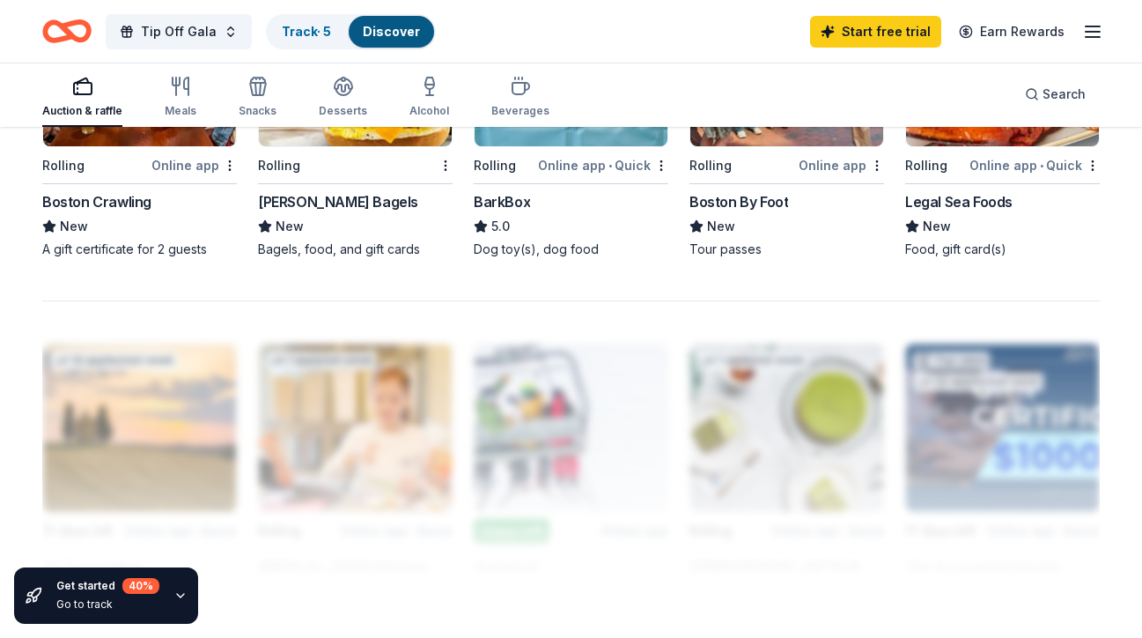
scroll to position [1342, 0]
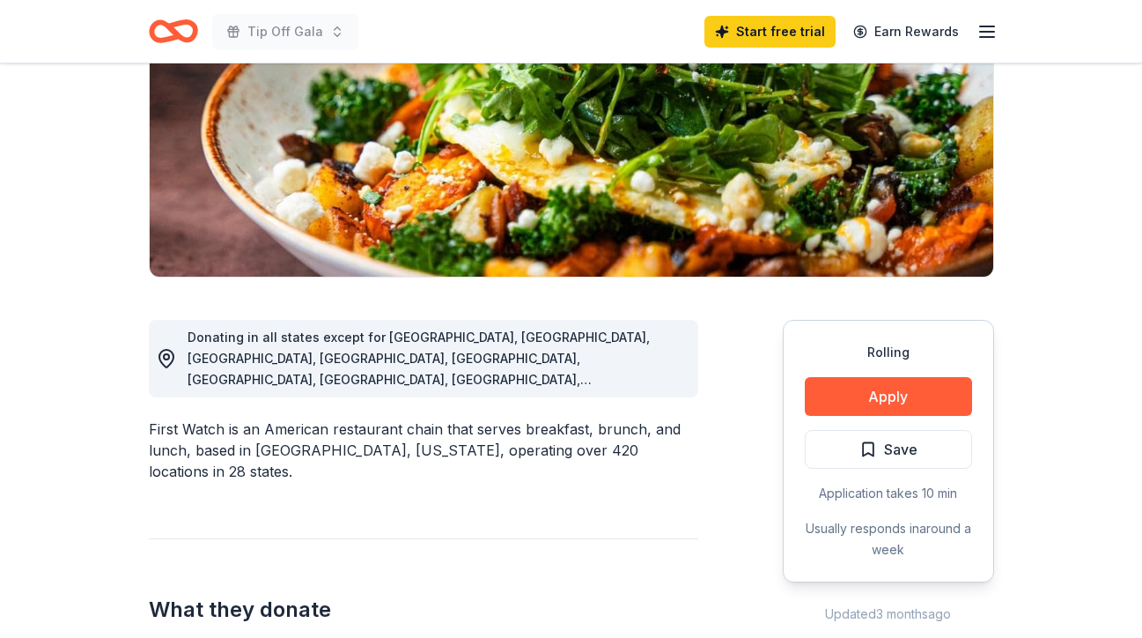
scroll to position [397, 0]
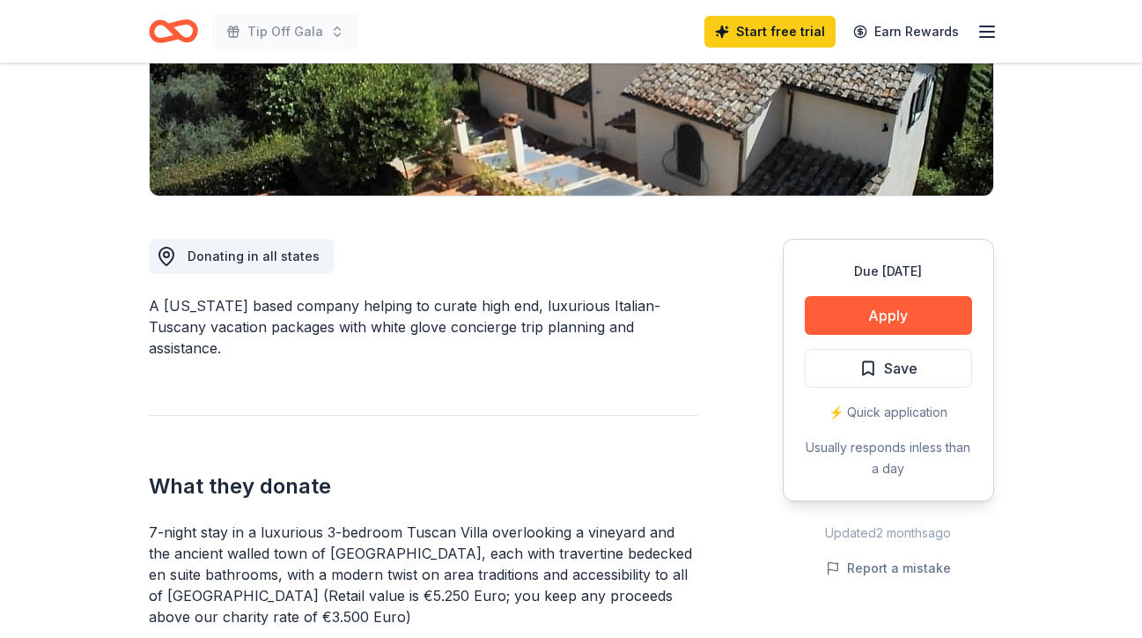
scroll to position [441, 0]
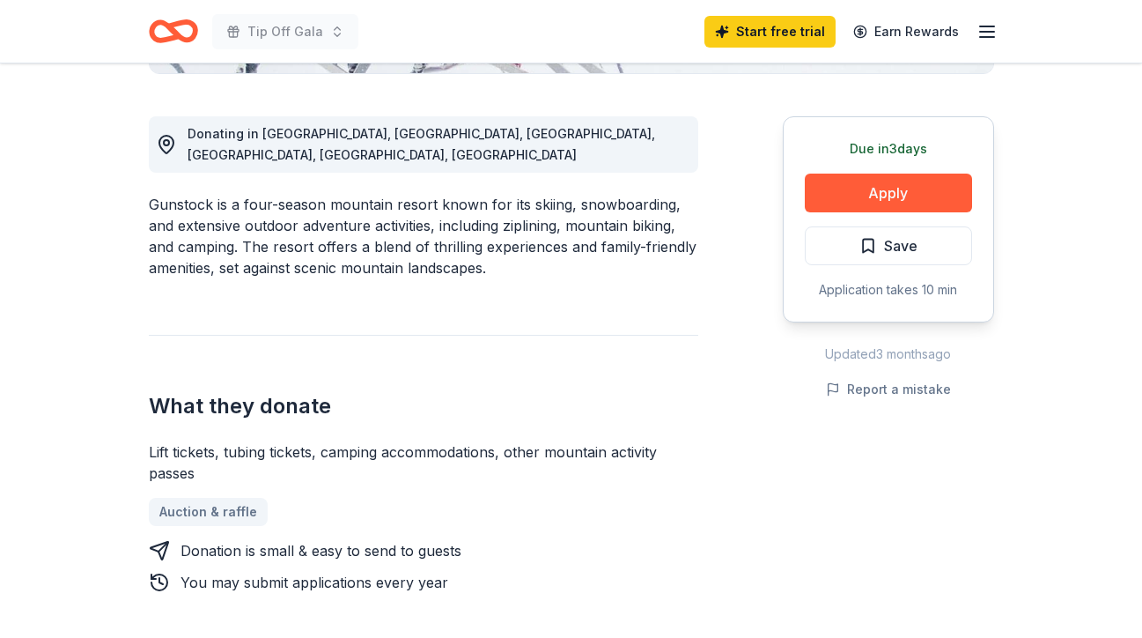
scroll to position [465, 0]
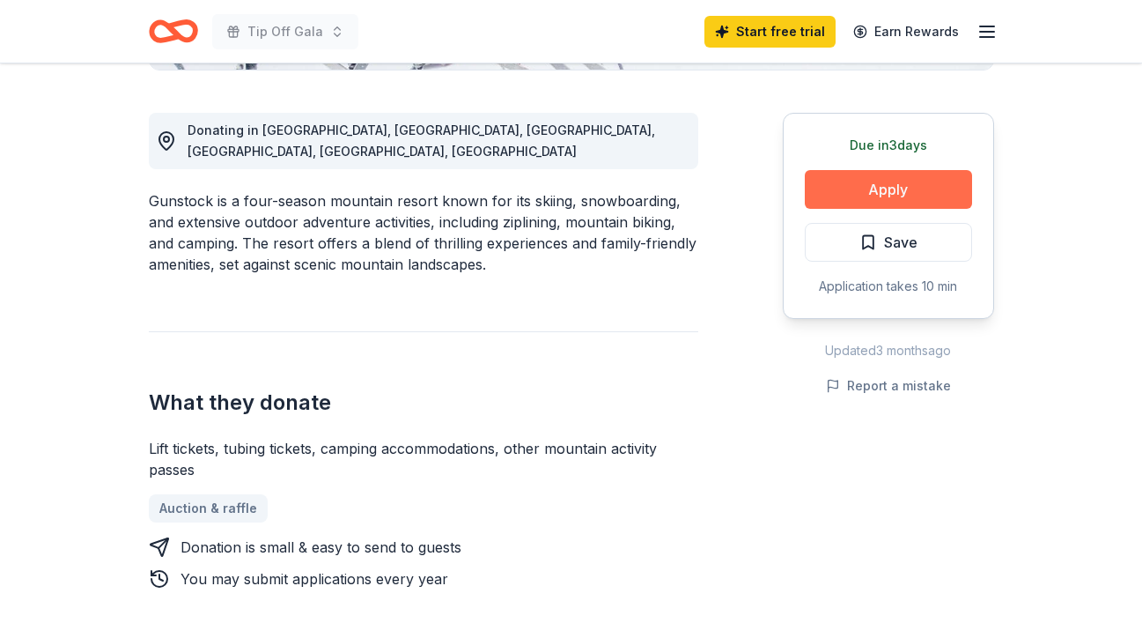
click at [887, 196] on button "Apply" at bounding box center [888, 189] width 167 height 39
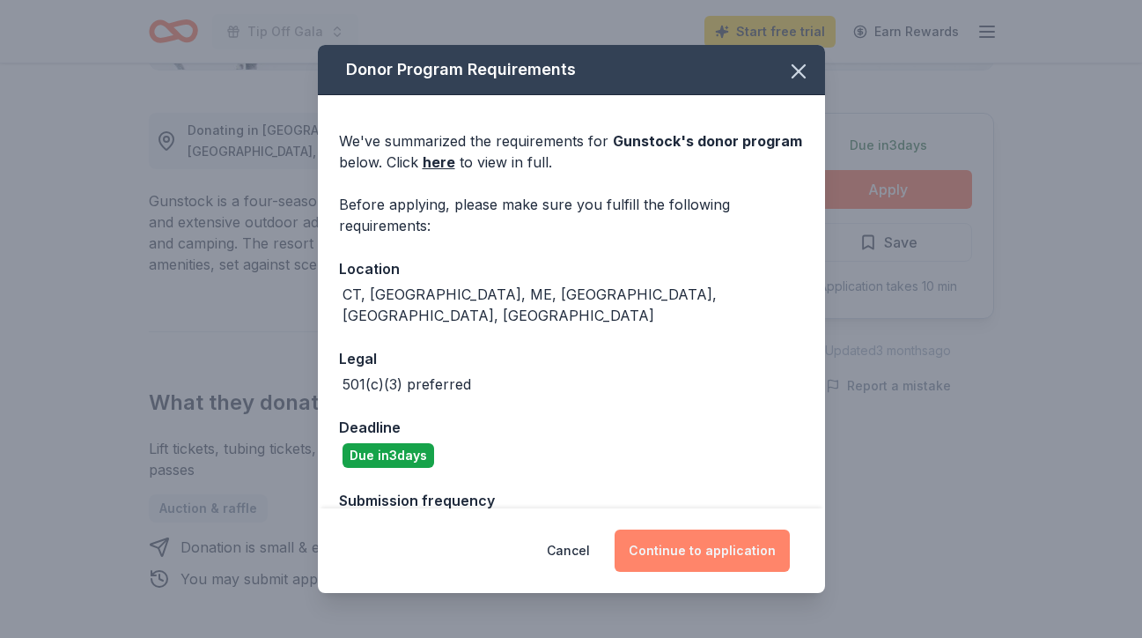
click at [681, 533] on button "Continue to application" at bounding box center [702, 550] width 175 height 42
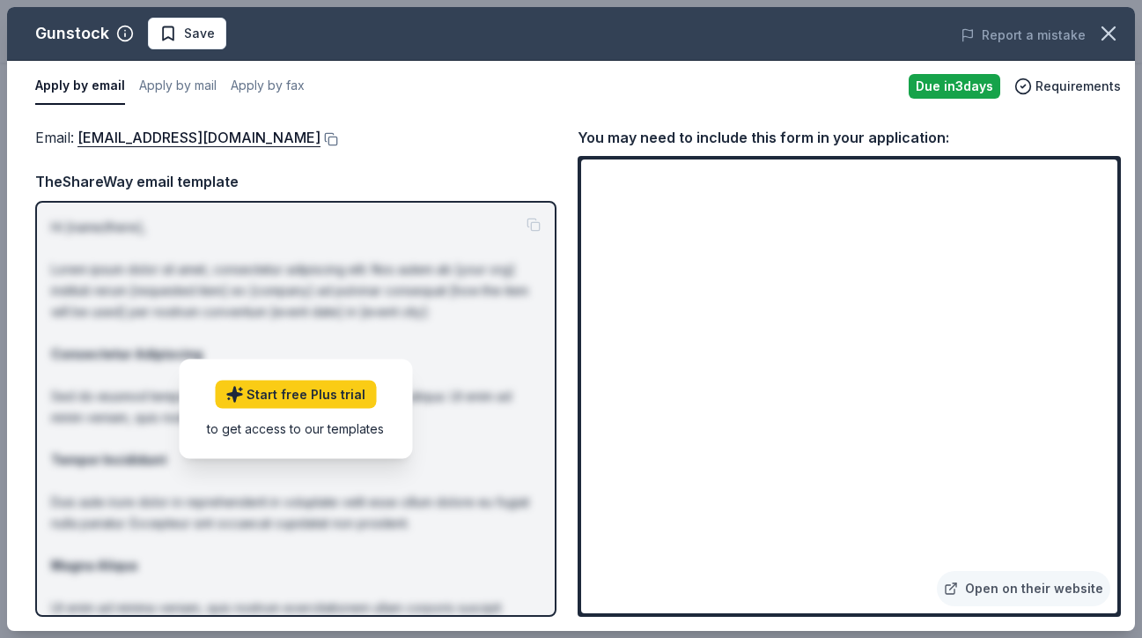
click at [262, 129] on div "Email : donations@gunstock.com" at bounding box center [295, 137] width 521 height 23
click at [321, 141] on button at bounding box center [330, 139] width 18 height 14
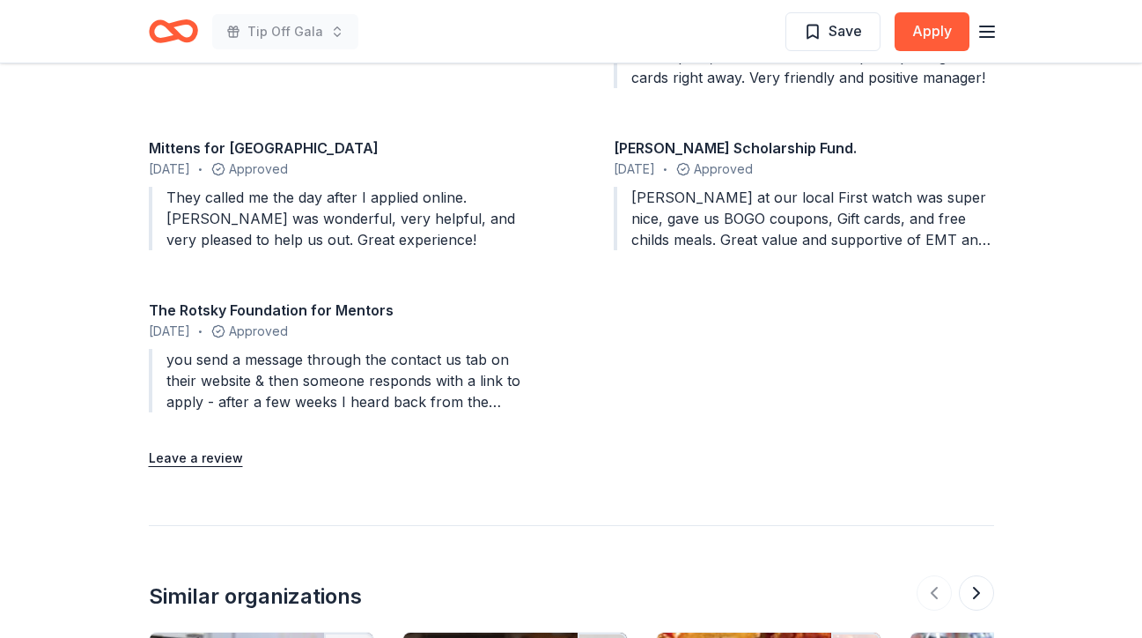
scroll to position [1976, 0]
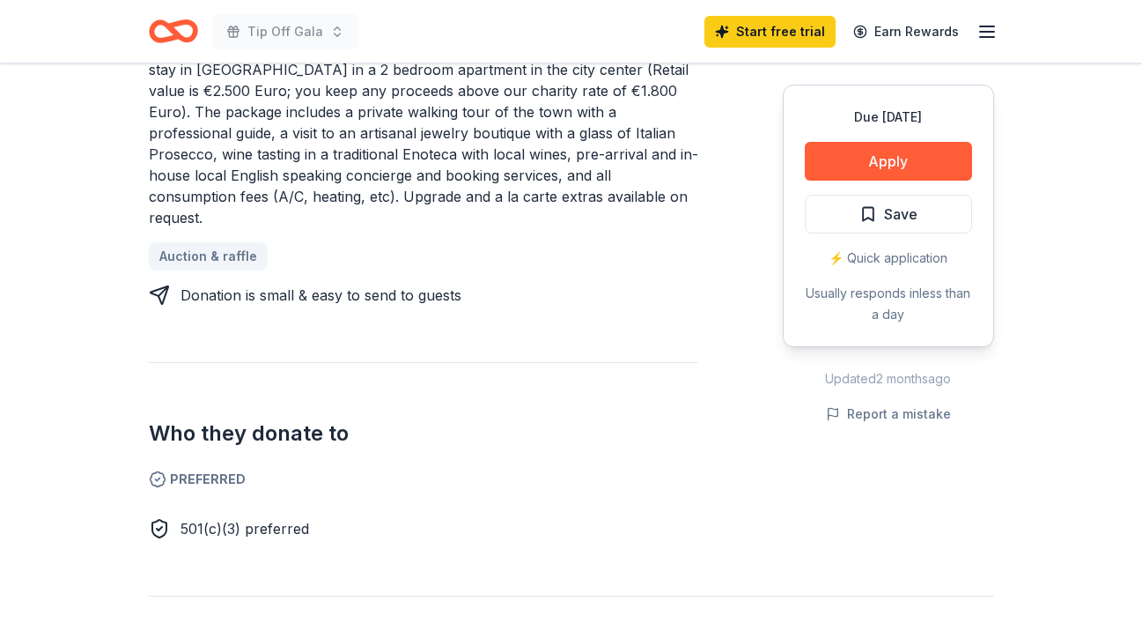
scroll to position [509, 0]
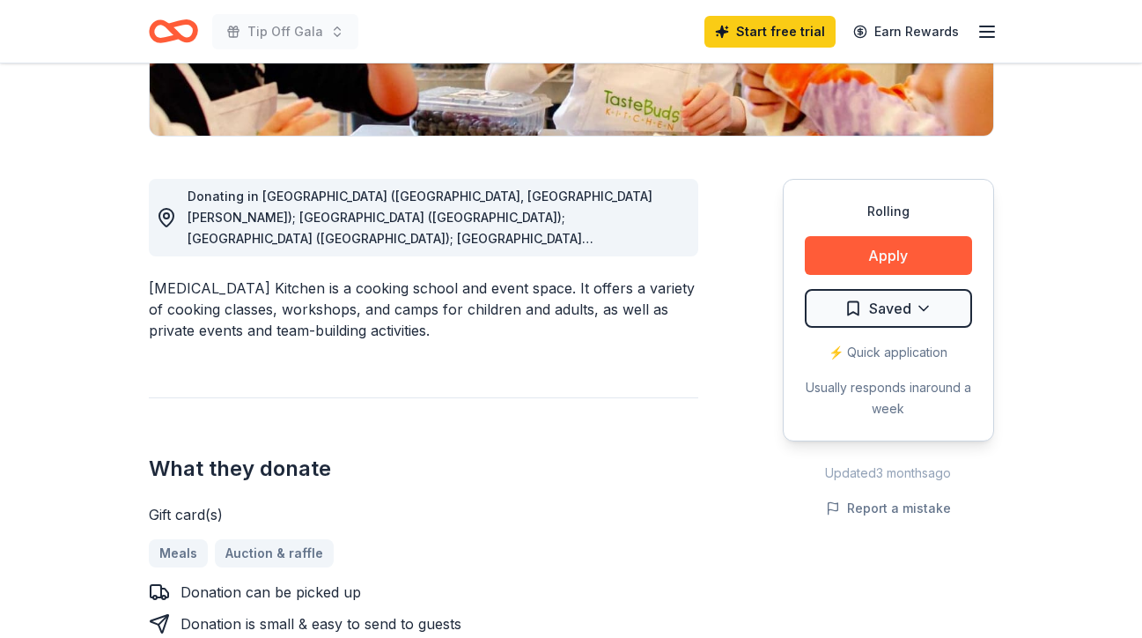
scroll to position [395, 0]
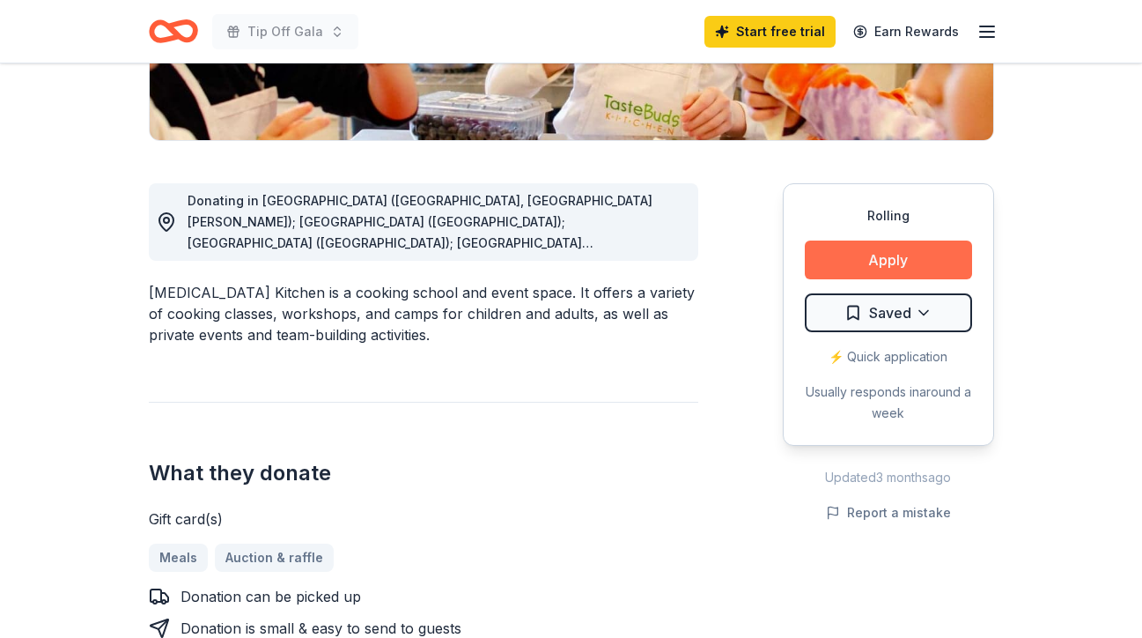
click at [839, 253] on button "Apply" at bounding box center [888, 259] width 167 height 39
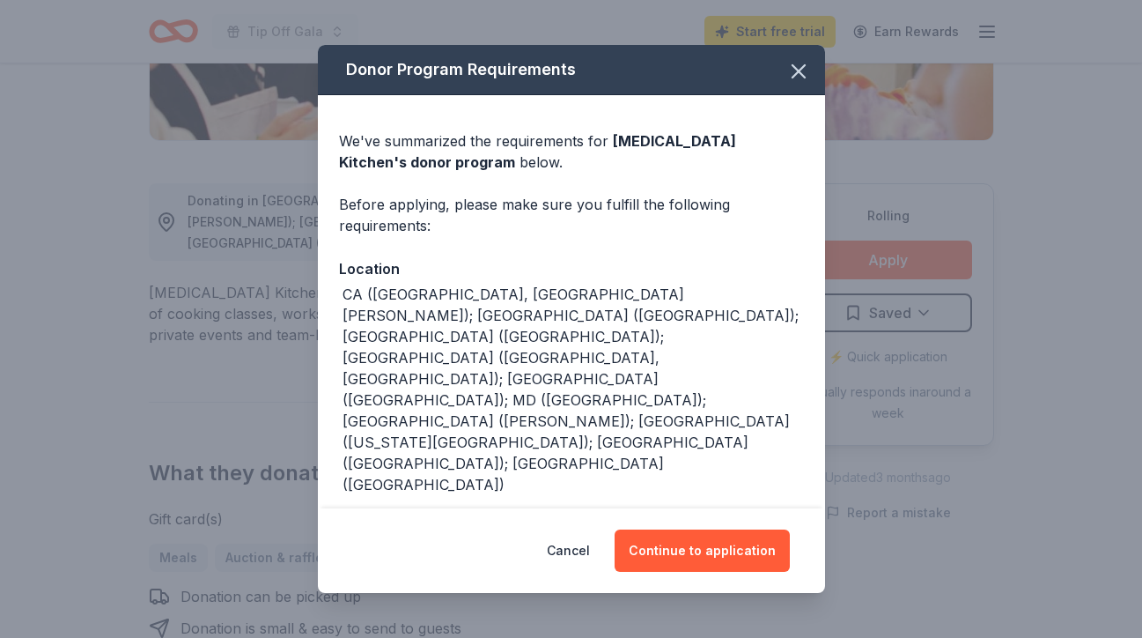
scroll to position [1, 0]
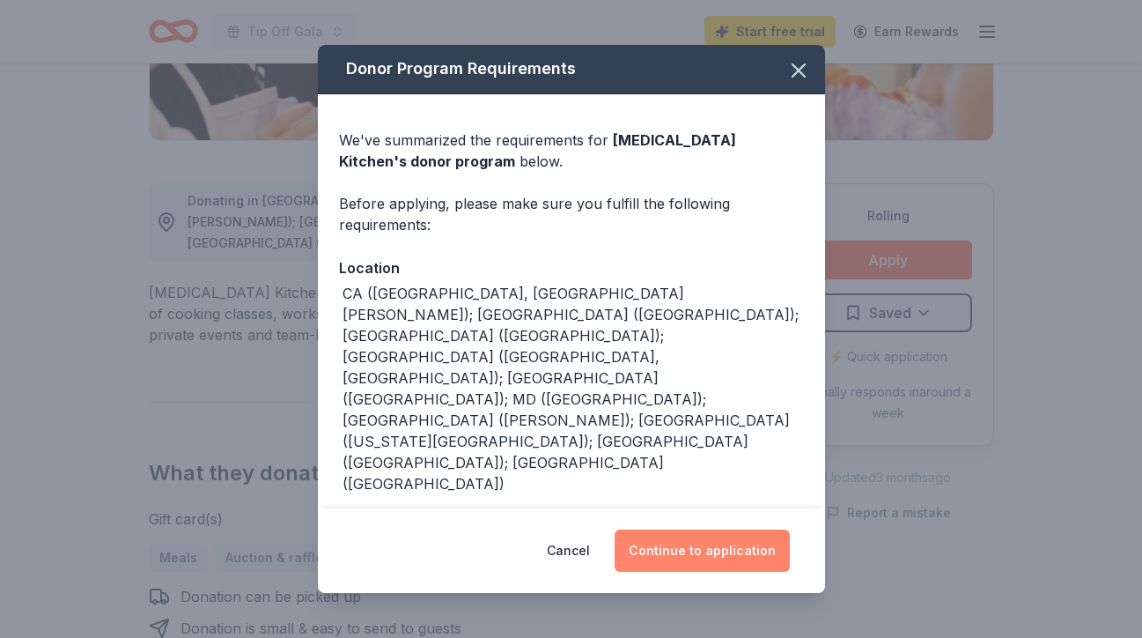
click at [661, 552] on button "Continue to application" at bounding box center [702, 550] width 175 height 42
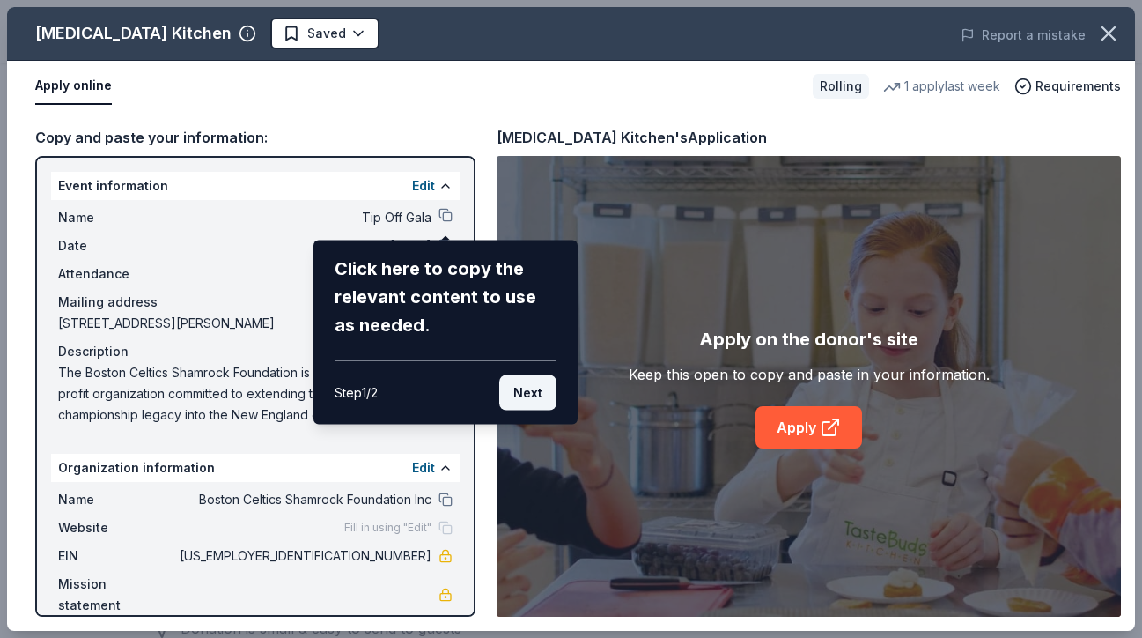
click at [528, 389] on button "Next" at bounding box center [527, 392] width 57 height 35
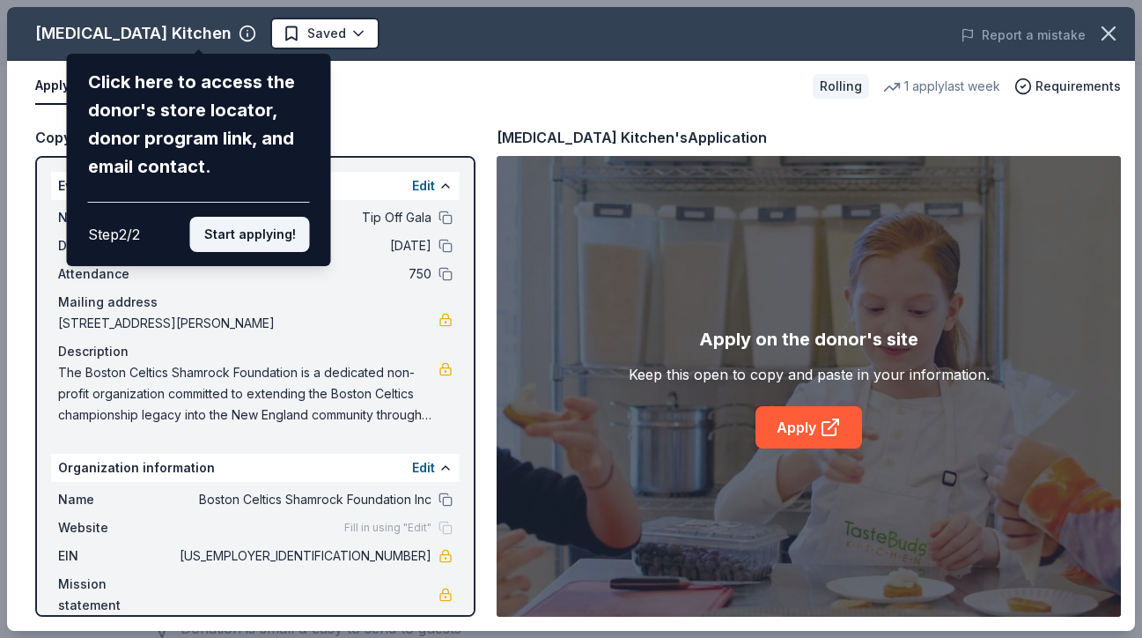
click at [255, 233] on button "Start applying!" at bounding box center [250, 234] width 120 height 35
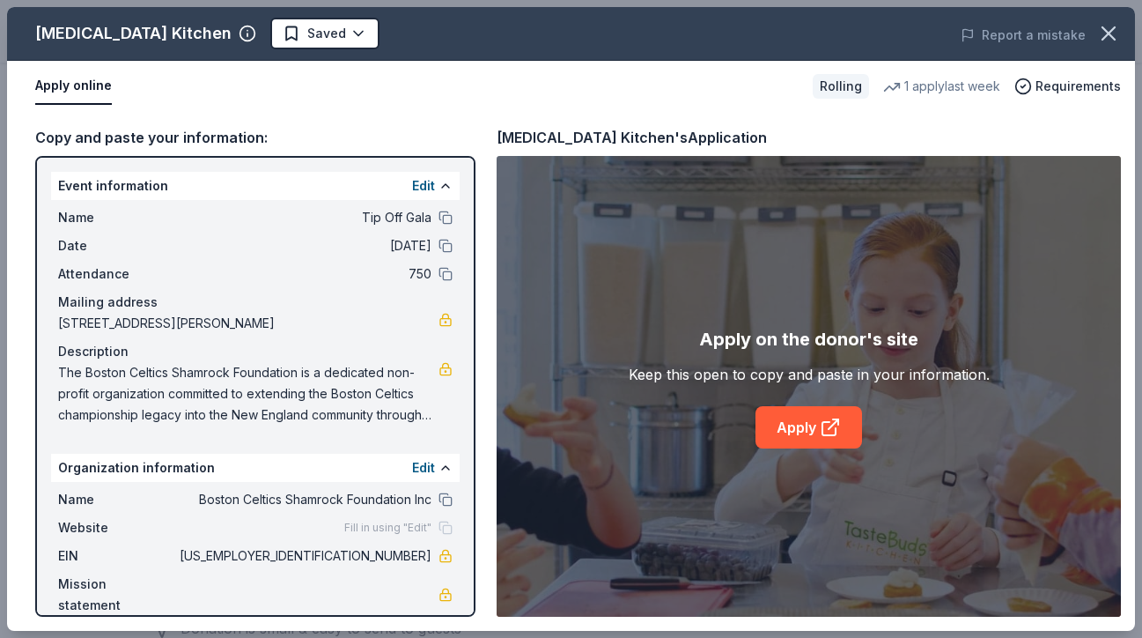
click at [779, 418] on div "Taste Buds Kitchen Saved Report a mistake Apply online Rolling 1 apply last wee…" at bounding box center [571, 319] width 1128 height 624
click at [834, 428] on icon at bounding box center [830, 427] width 21 height 21
click at [1111, 33] on icon "button" at bounding box center [1109, 33] width 25 height 25
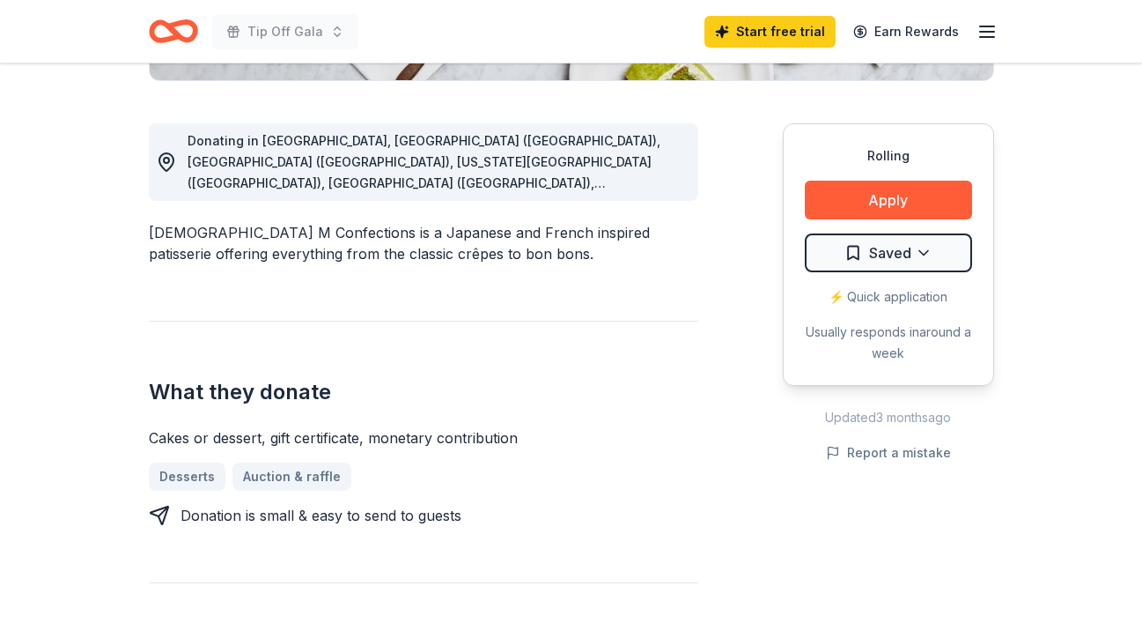
scroll to position [594, 0]
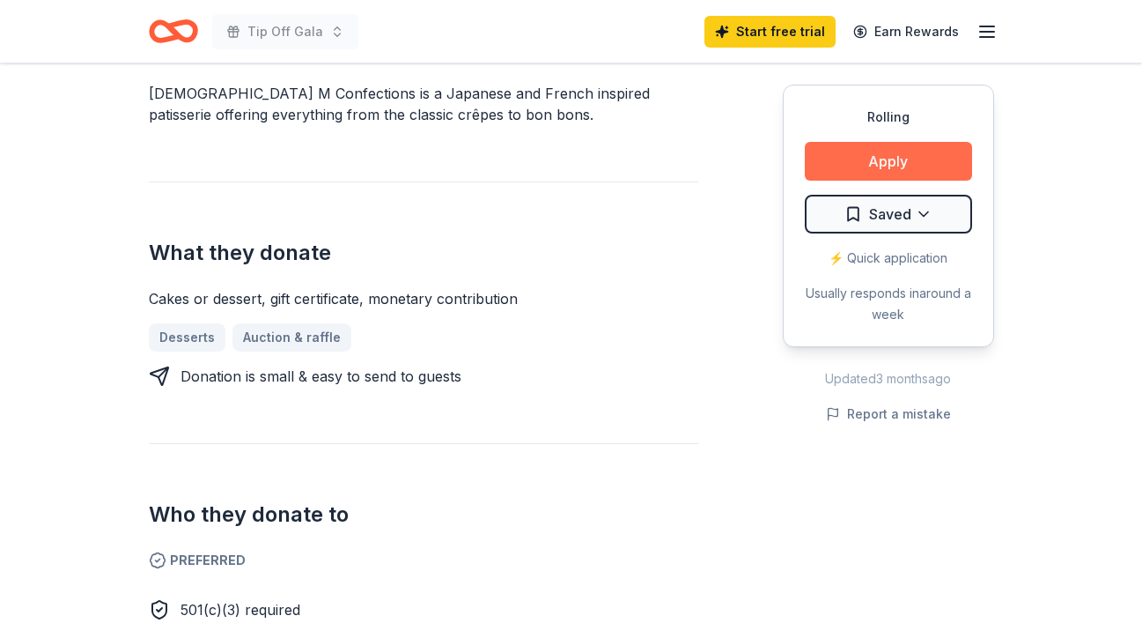
click at [838, 169] on button "Apply" at bounding box center [888, 161] width 167 height 39
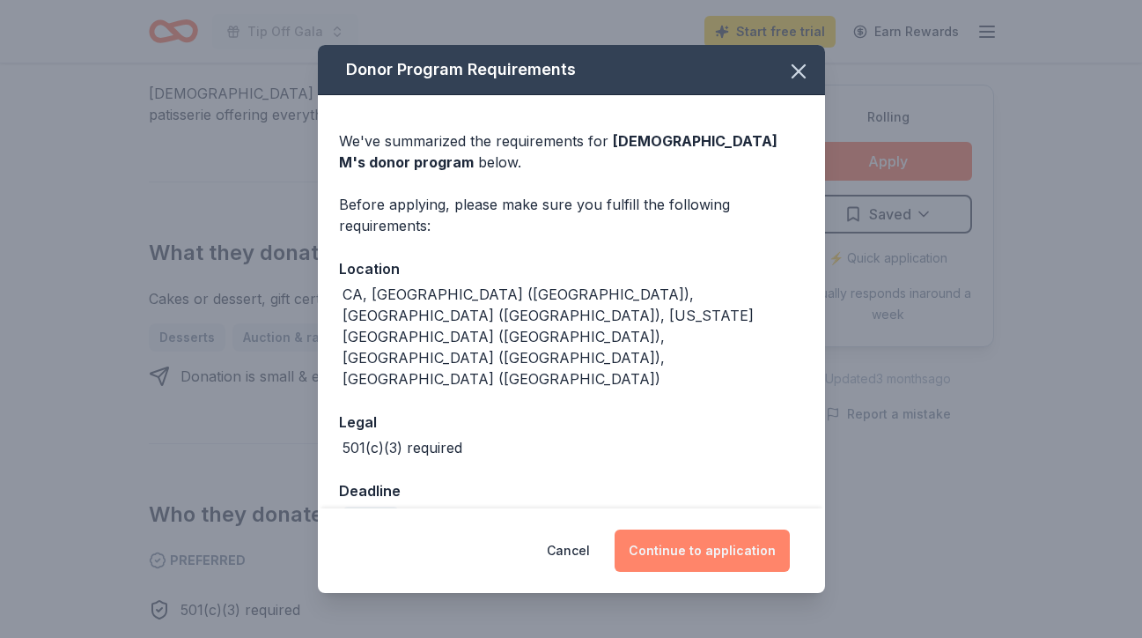
click at [690, 545] on button "Continue to application" at bounding box center [702, 550] width 175 height 42
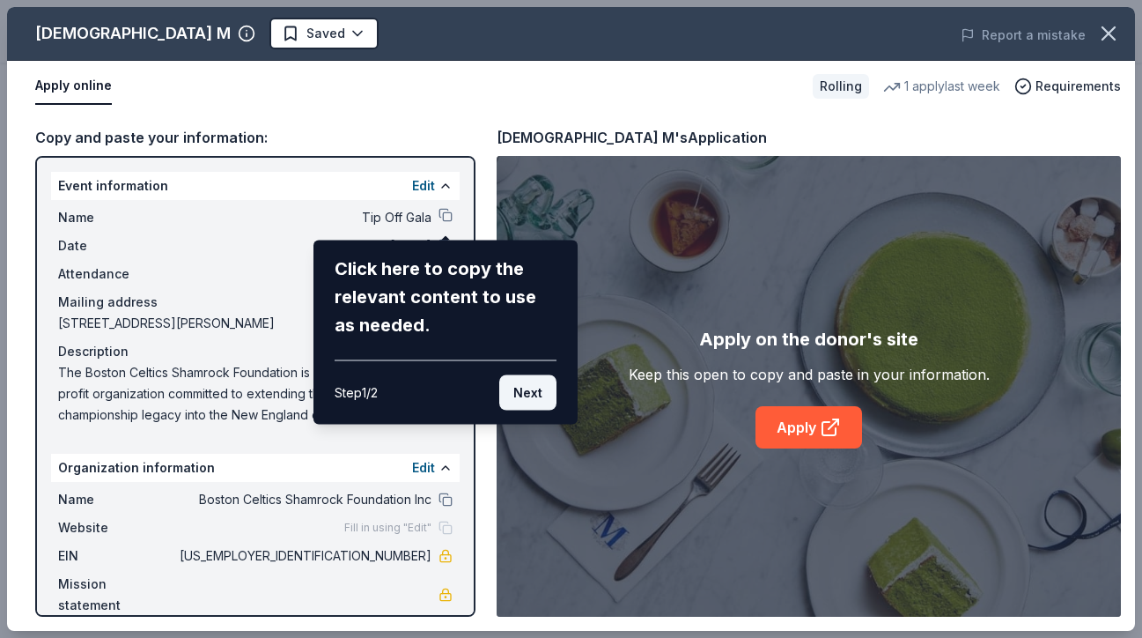
click at [528, 387] on button "Next" at bounding box center [527, 392] width 57 height 35
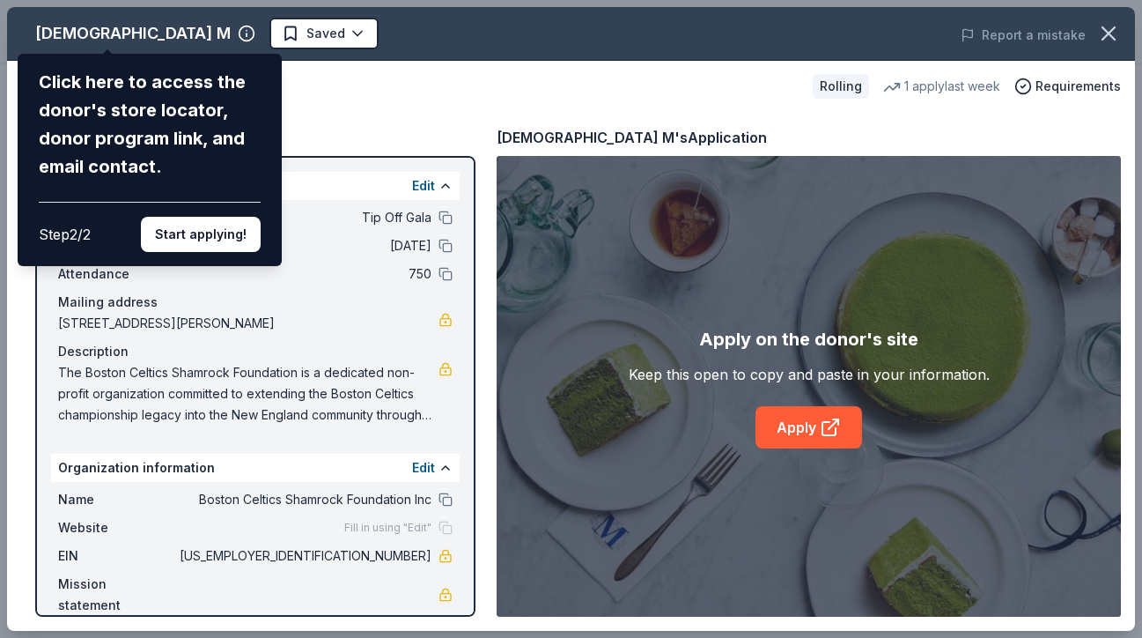
click at [811, 418] on div "Lady M Click here to access the donor's store locator, donor program link, and …" at bounding box center [571, 319] width 1128 height 624
click at [220, 229] on button "Start applying!" at bounding box center [201, 234] width 120 height 35
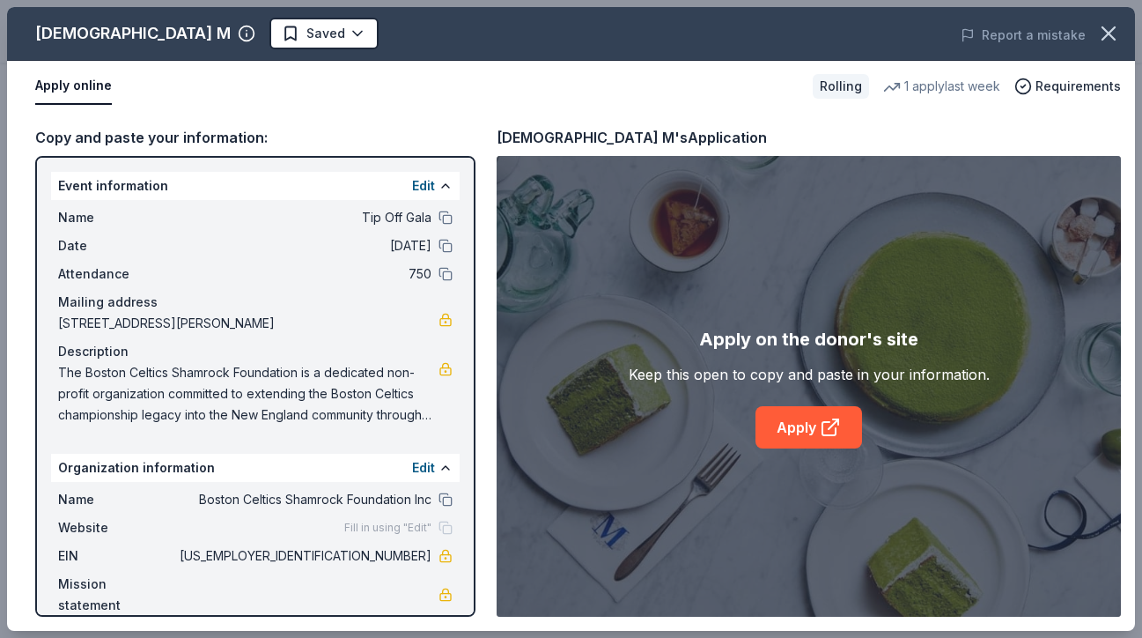
click at [802, 421] on div "Lady M Saved Report a mistake Apply online Rolling 1 apply last week Requiremen…" at bounding box center [571, 319] width 1128 height 624
click at [904, 448] on div "Lady M Saved Report a mistake Apply online Rolling 1 apply last week Requiremen…" at bounding box center [571, 319] width 1128 height 624
click at [833, 424] on div "Lady M Saved Report a mistake Apply online Rolling 1 apply last week Requiremen…" at bounding box center [571, 319] width 1128 height 624
click at [774, 181] on div "Lady M Saved Report a mistake Apply online Rolling 1 apply last week Requiremen…" at bounding box center [571, 319] width 1128 height 624
click at [1106, 35] on icon "button" at bounding box center [1109, 33] width 12 height 12
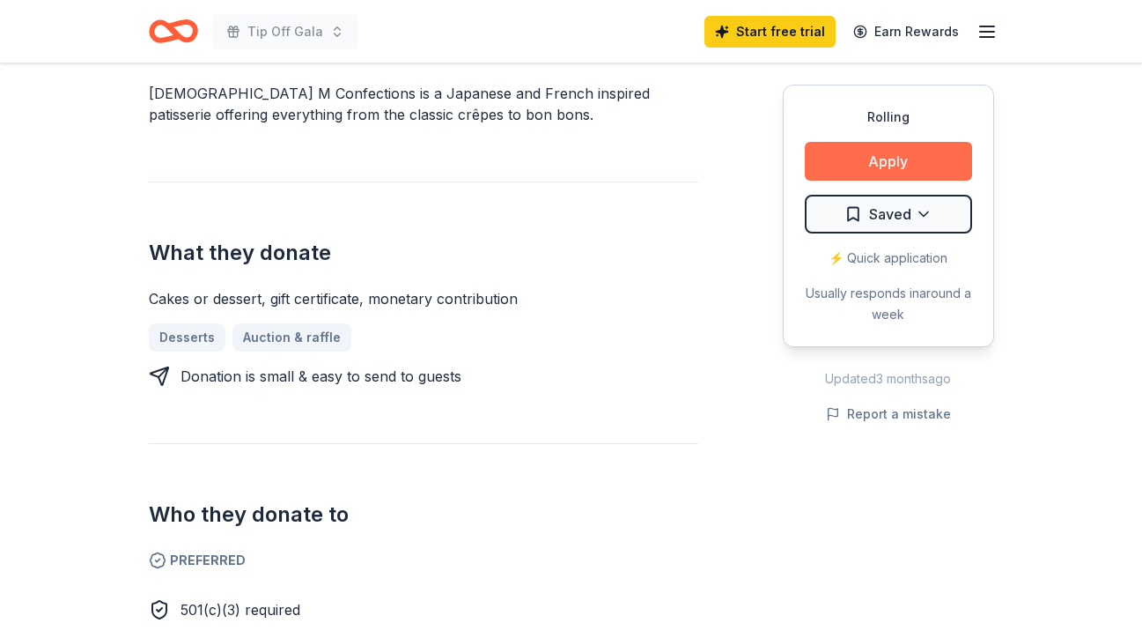
click at [890, 152] on button "Apply" at bounding box center [888, 161] width 167 height 39
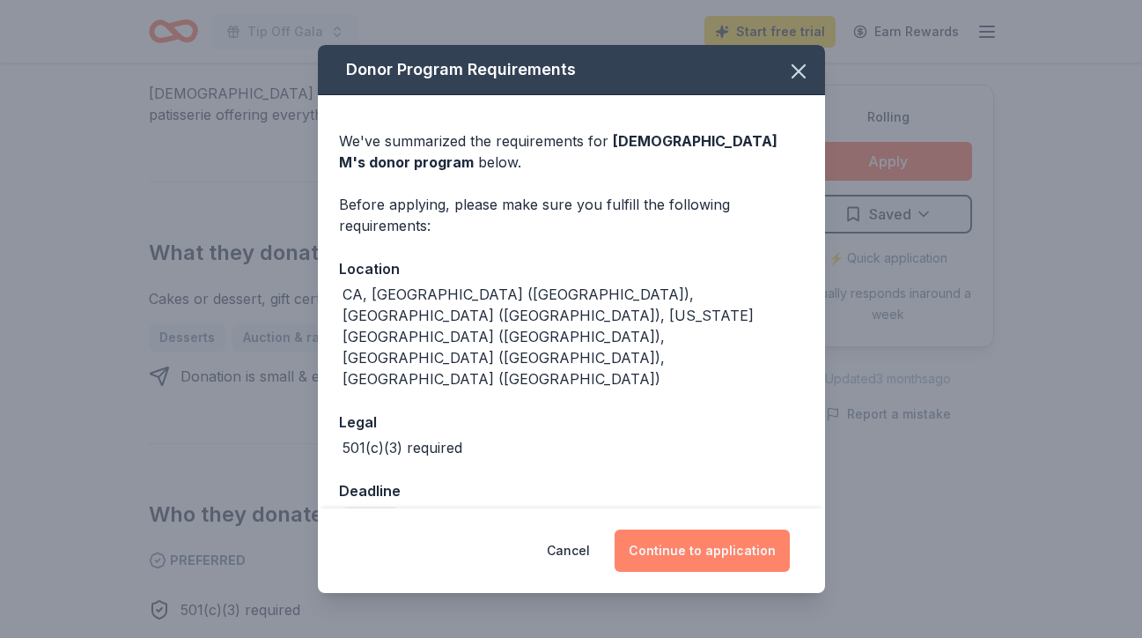
click at [675, 548] on button "Continue to application" at bounding box center [702, 550] width 175 height 42
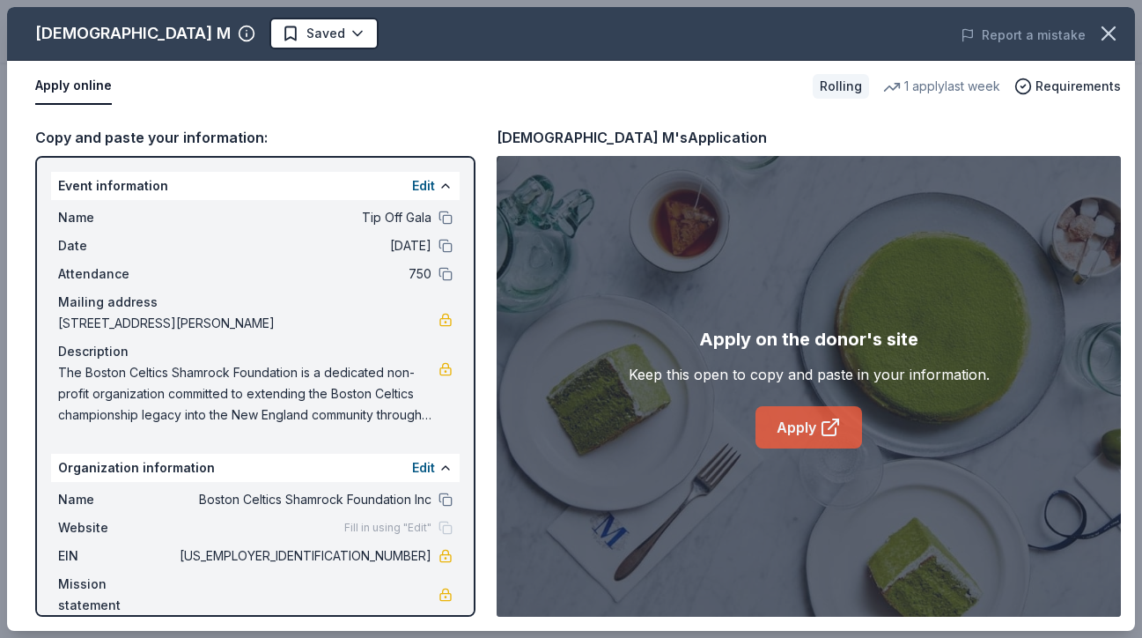
click at [821, 425] on icon at bounding box center [830, 427] width 21 height 21
